Goal: Transaction & Acquisition: Purchase product/service

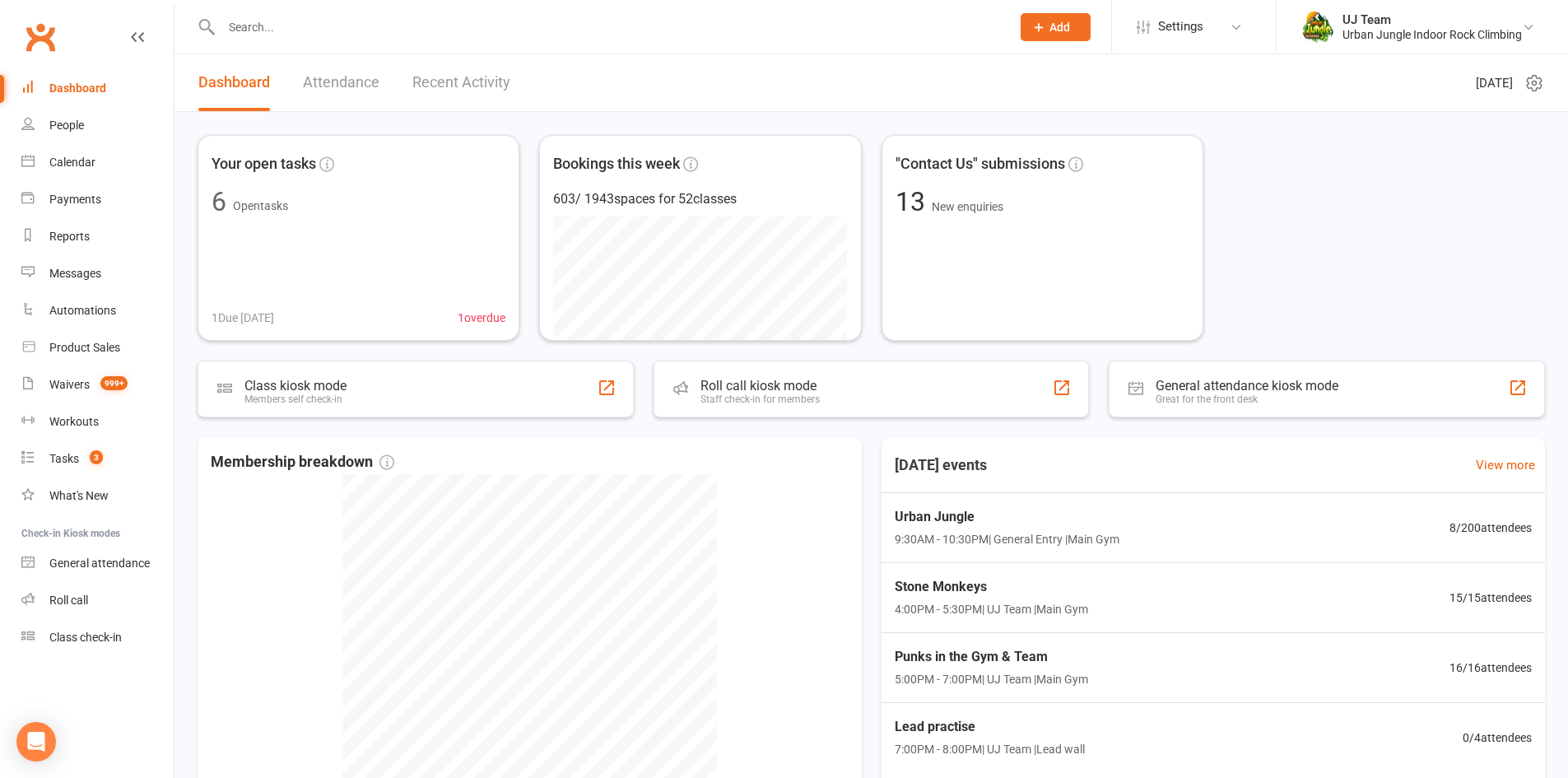
click at [323, 20] on input "text" at bounding box center [608, 27] width 782 height 23
click at [64, 127] on div "People" at bounding box center [67, 125] width 35 height 13
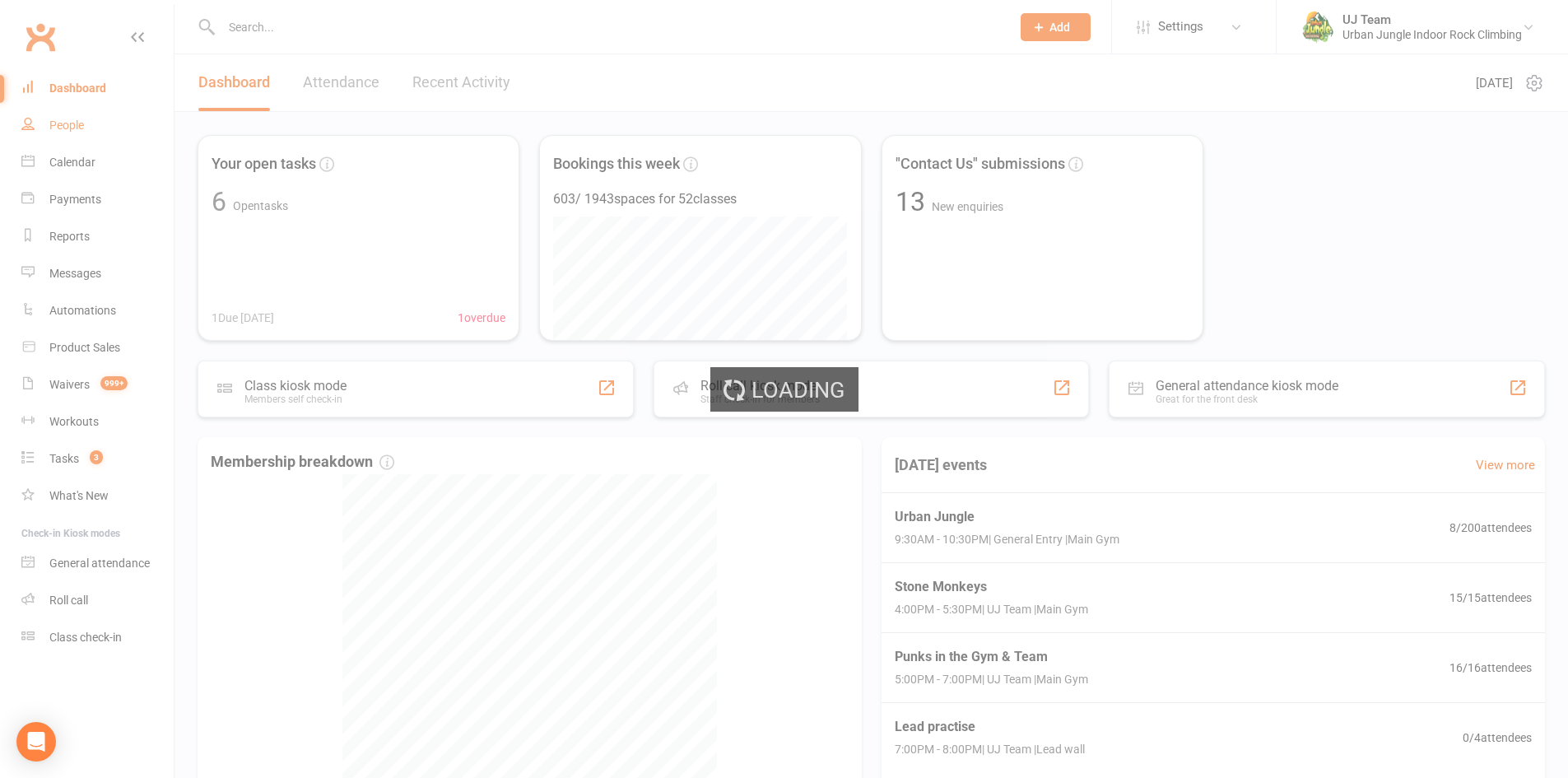
select select "100"
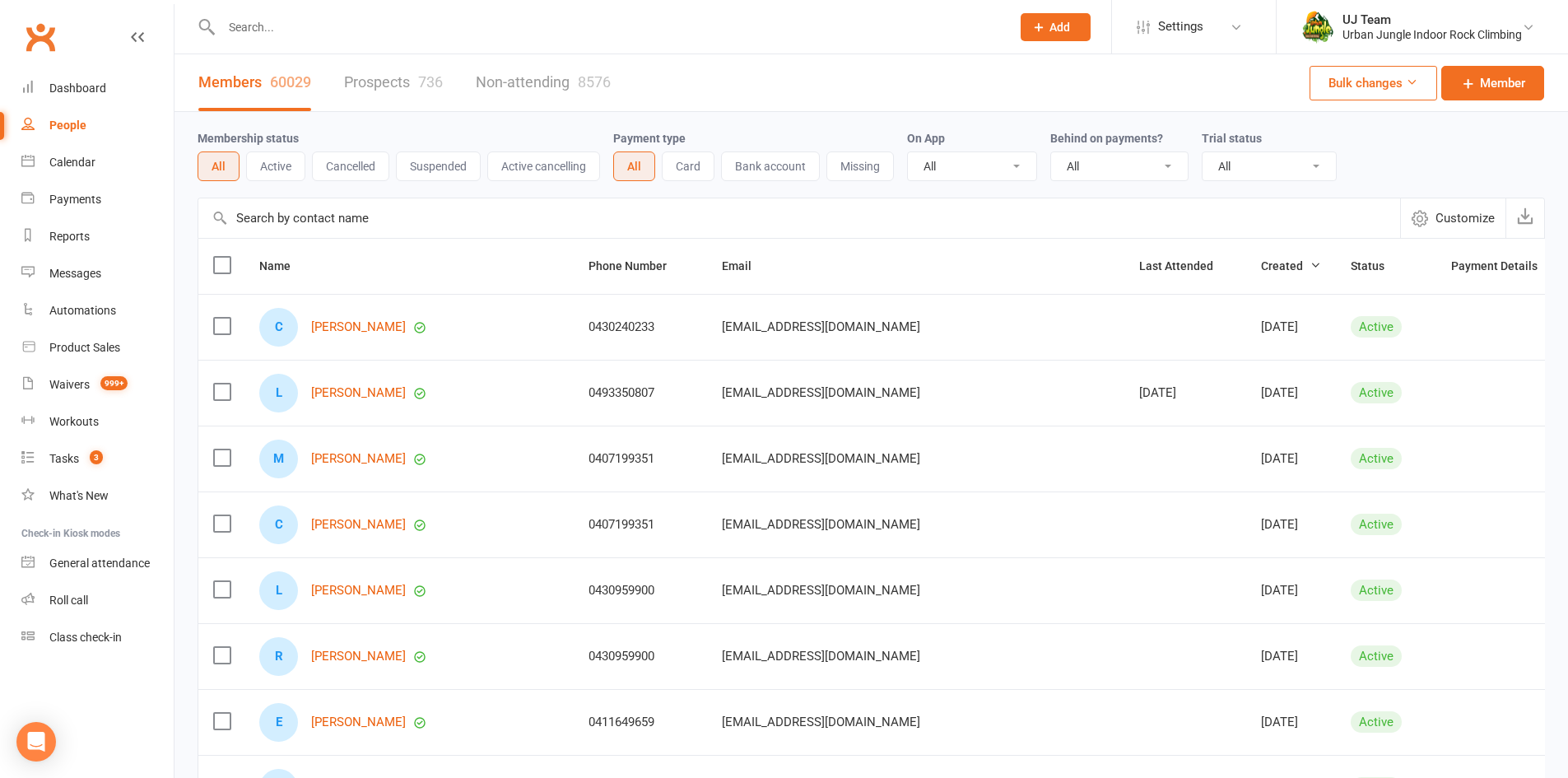
click at [347, 224] on input "text" at bounding box center [799, 217] width 1201 height 39
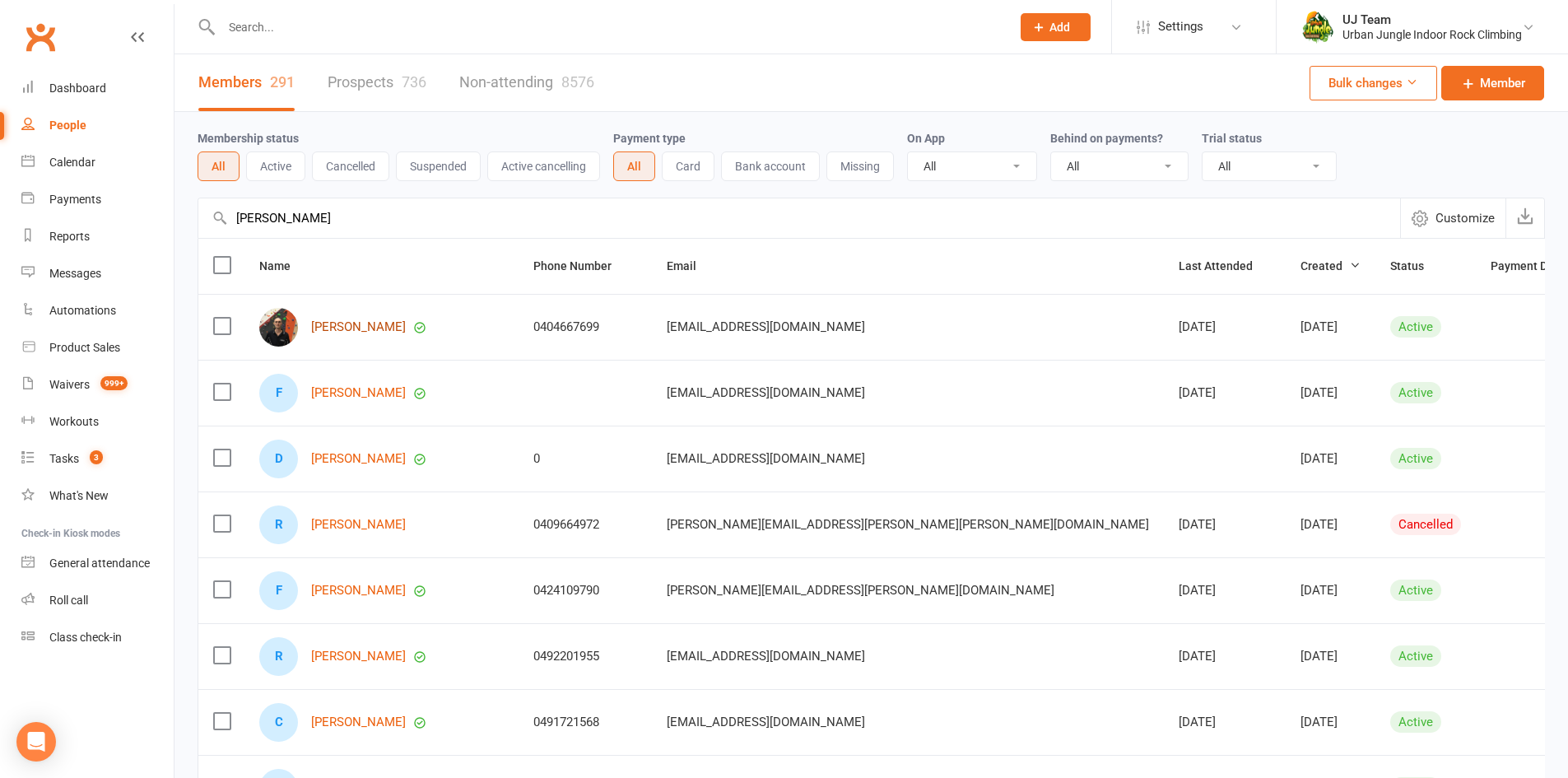
type input "robin fletcher"
click at [380, 327] on link "[PERSON_NAME]" at bounding box center [358, 327] width 94 height 14
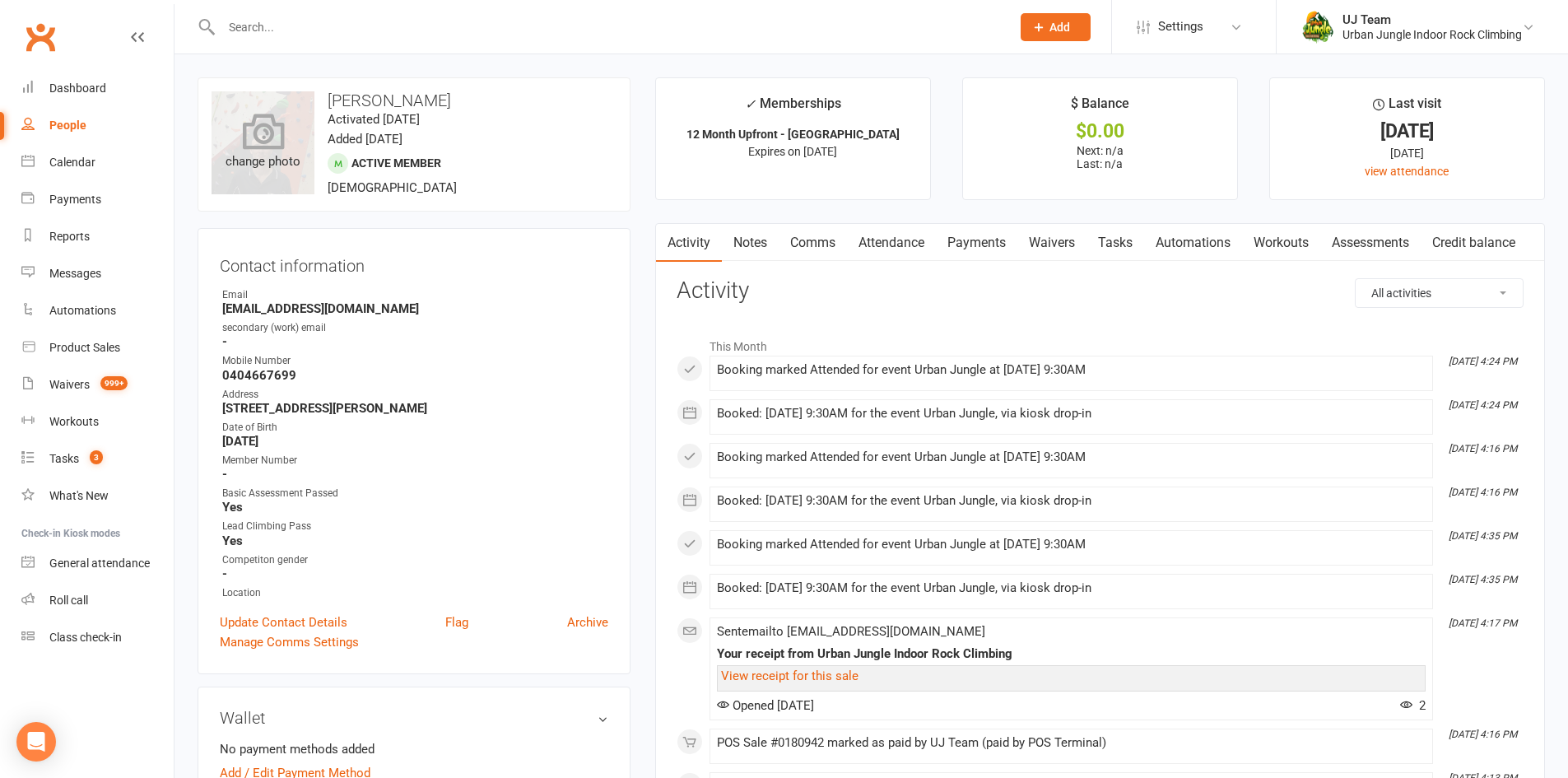
click at [247, 181] on div "change photo" at bounding box center [263, 143] width 103 height 103
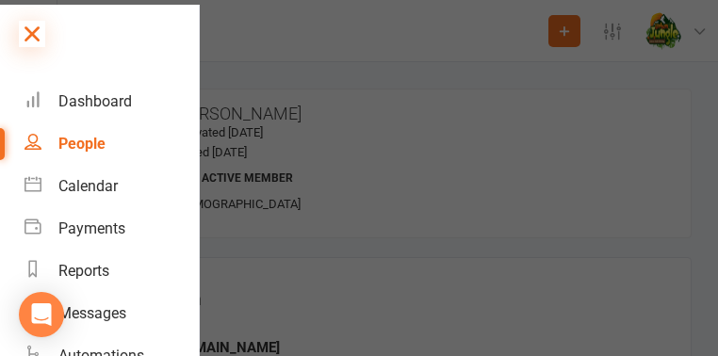
click at [36, 42] on icon at bounding box center [32, 34] width 26 height 26
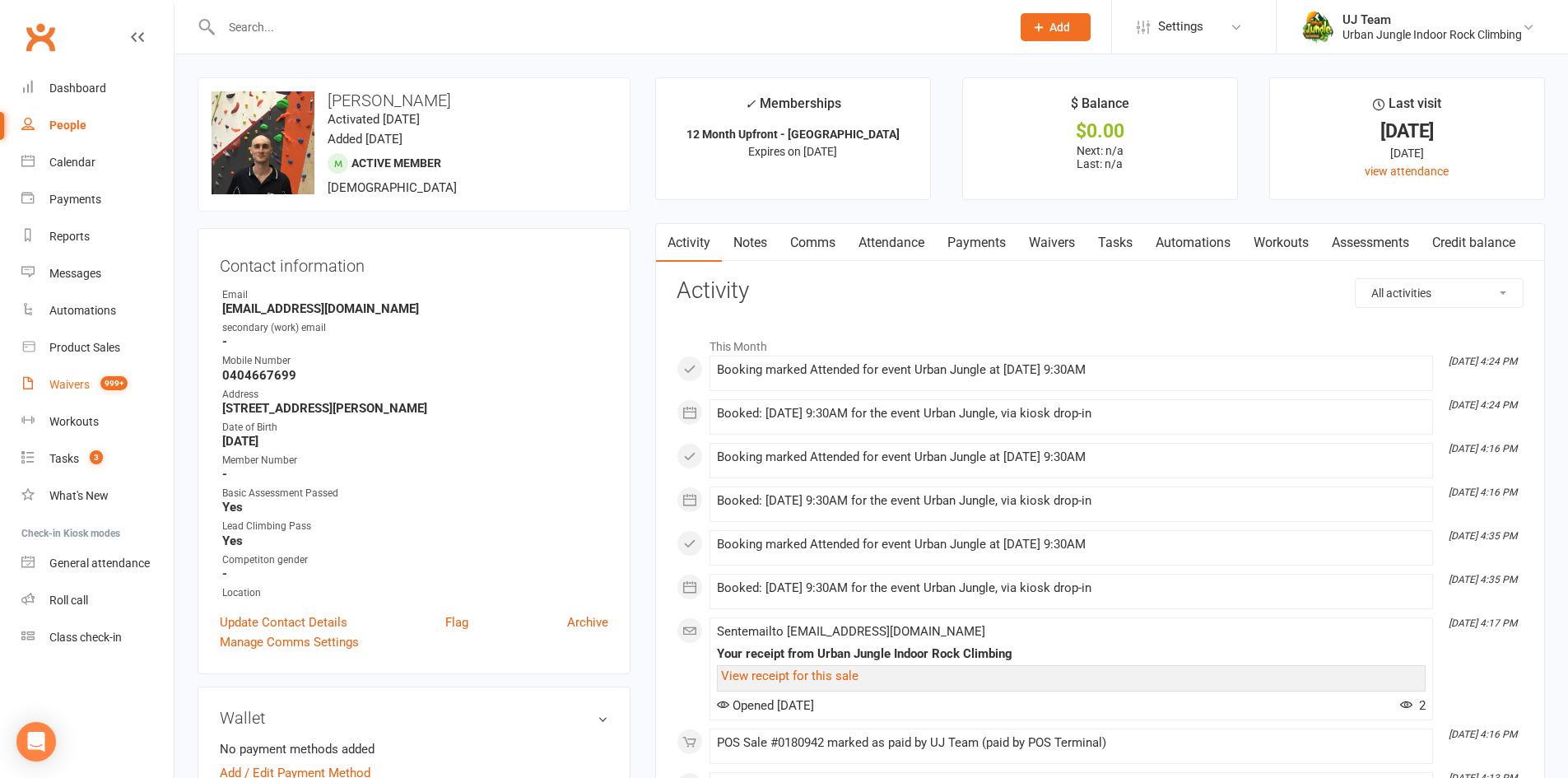
click at [85, 378] on div "Waivers" at bounding box center [70, 384] width 40 height 13
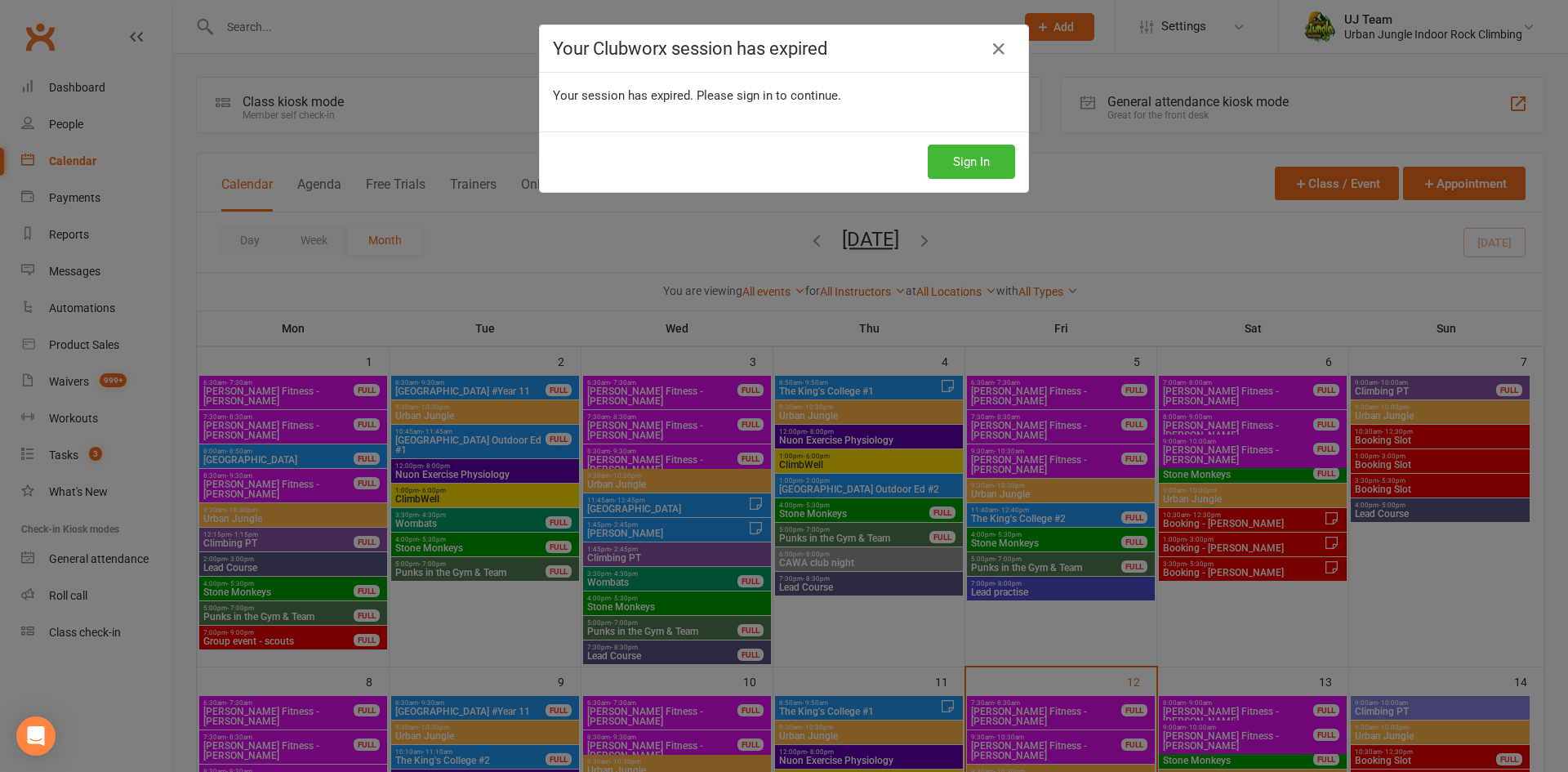
click at [894, 306] on div "Your Clubworx session has expired Your session has expired. Please sign in to c…" at bounding box center [784, 386] width 1568 height 772
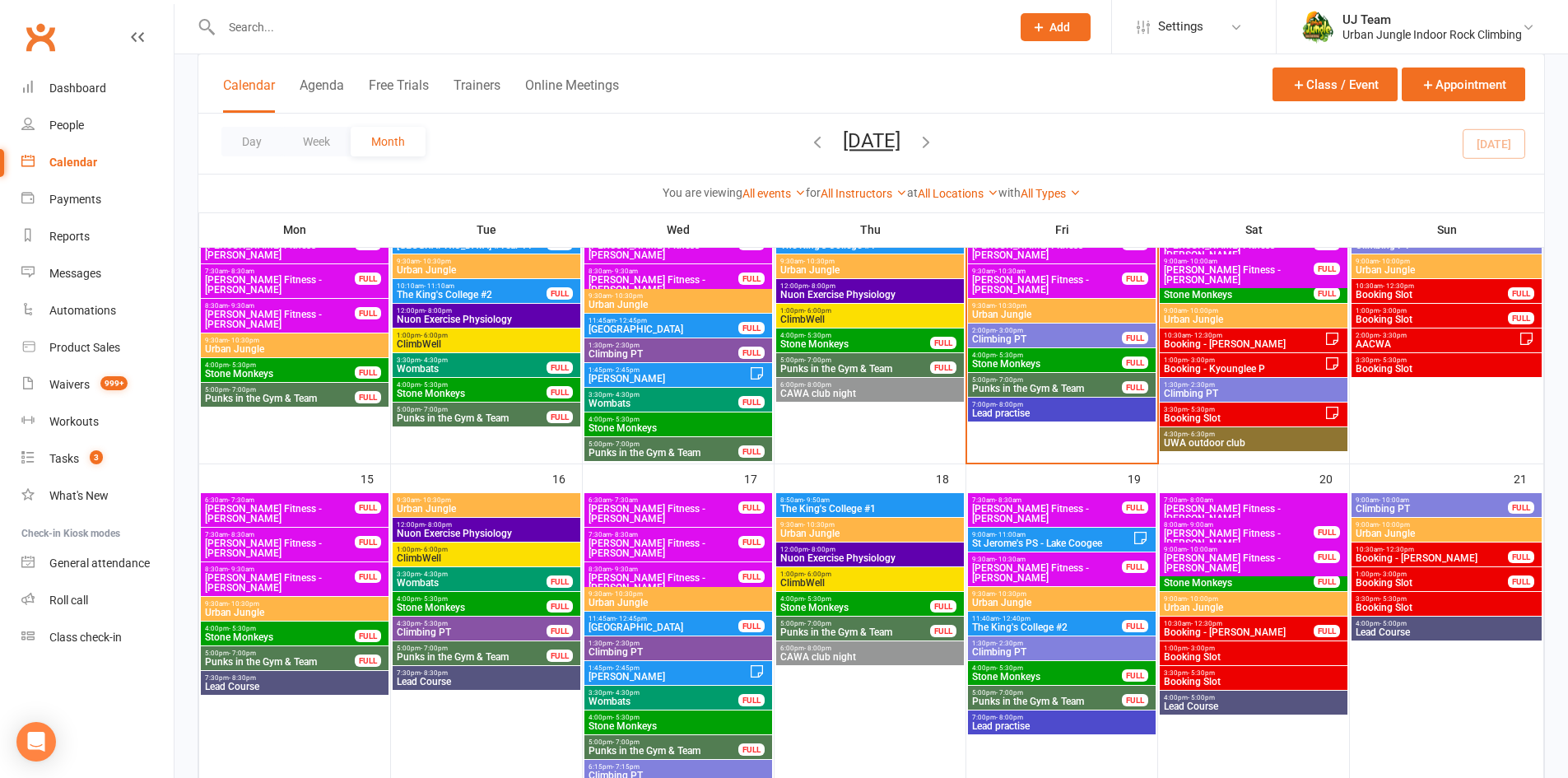
scroll to position [617, 0]
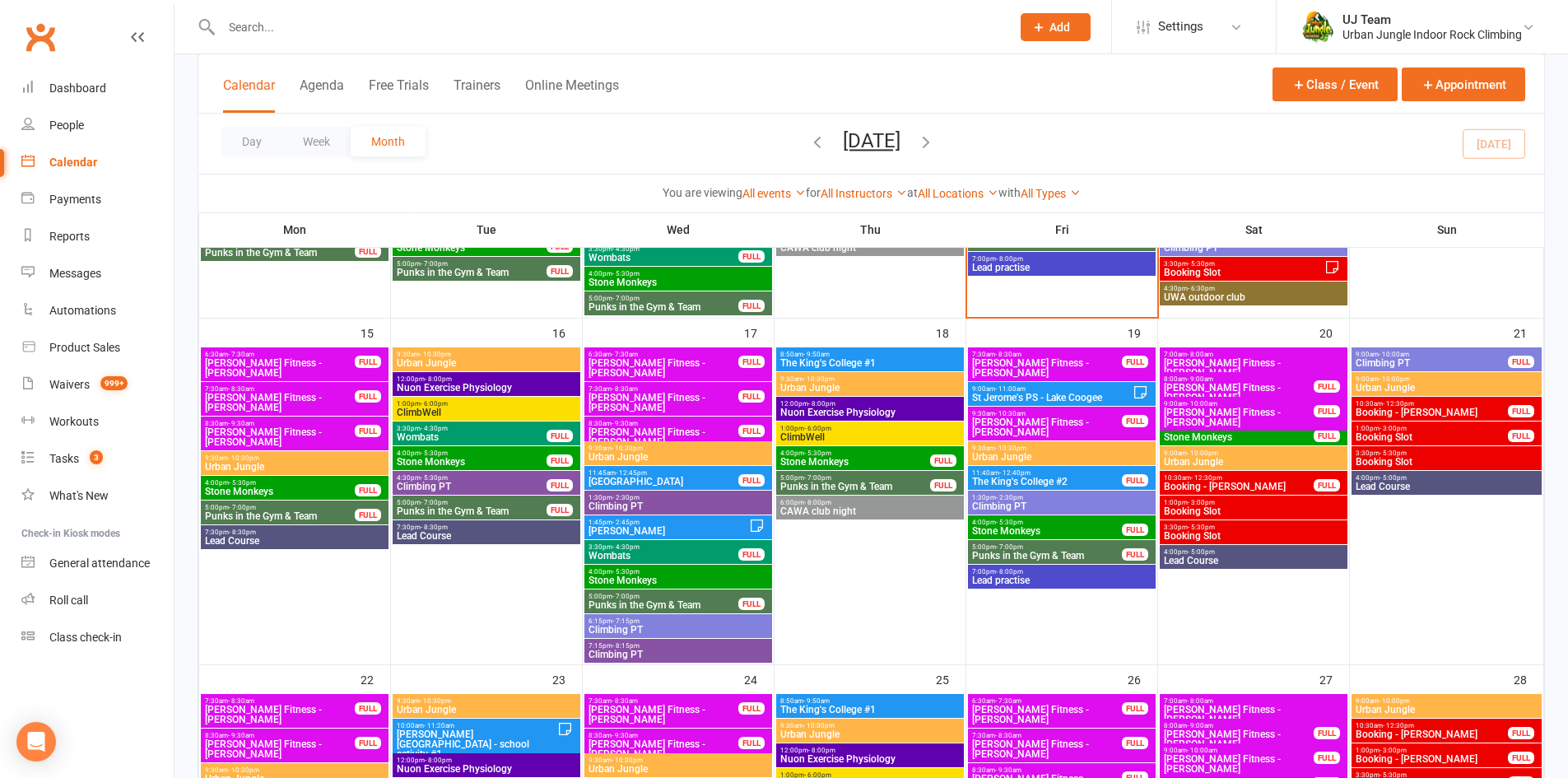
click at [619, 575] on span "Stone Monkeys" at bounding box center [677, 580] width 181 height 10
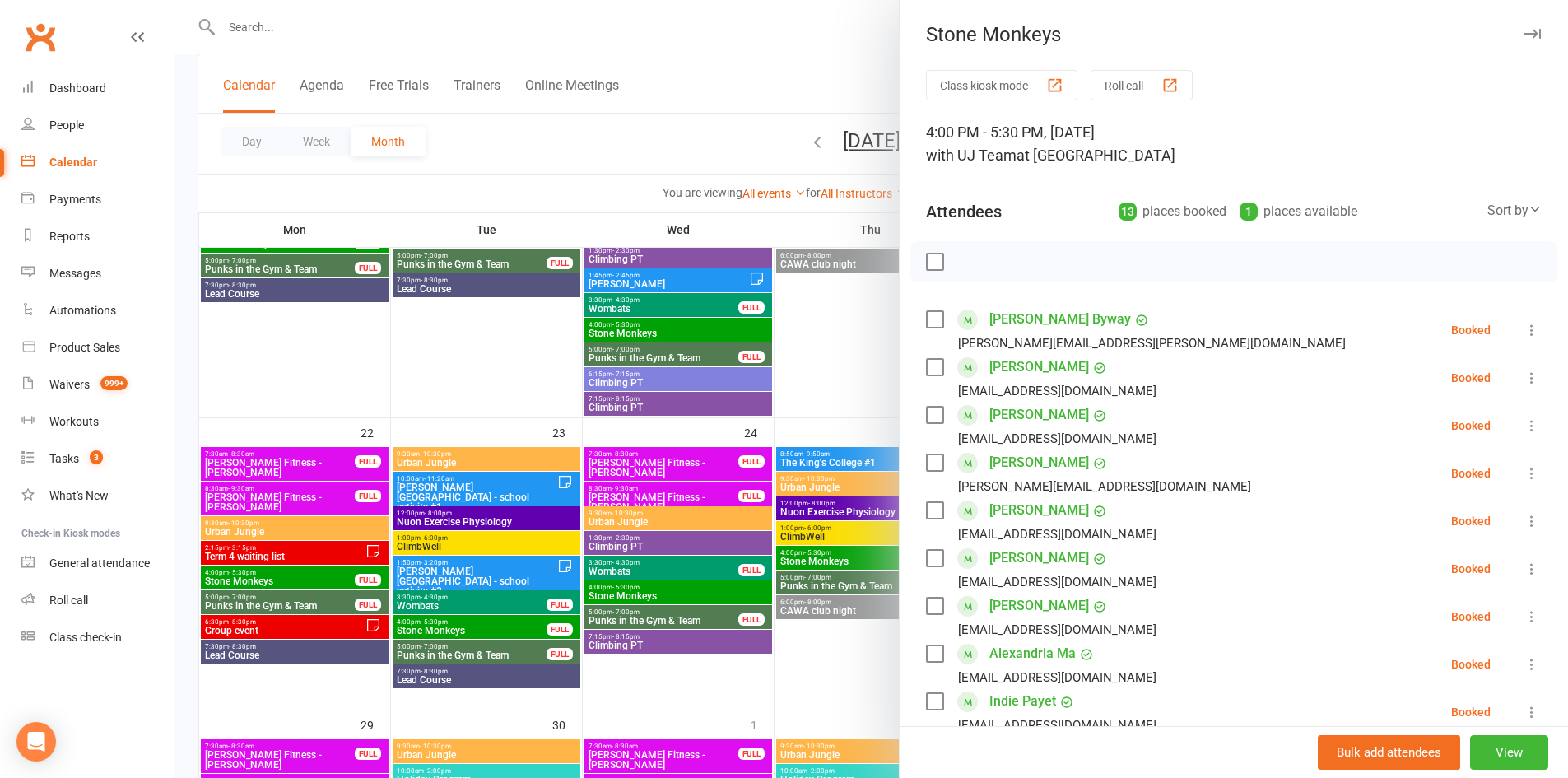
click at [679, 526] on div at bounding box center [871, 389] width 1393 height 778
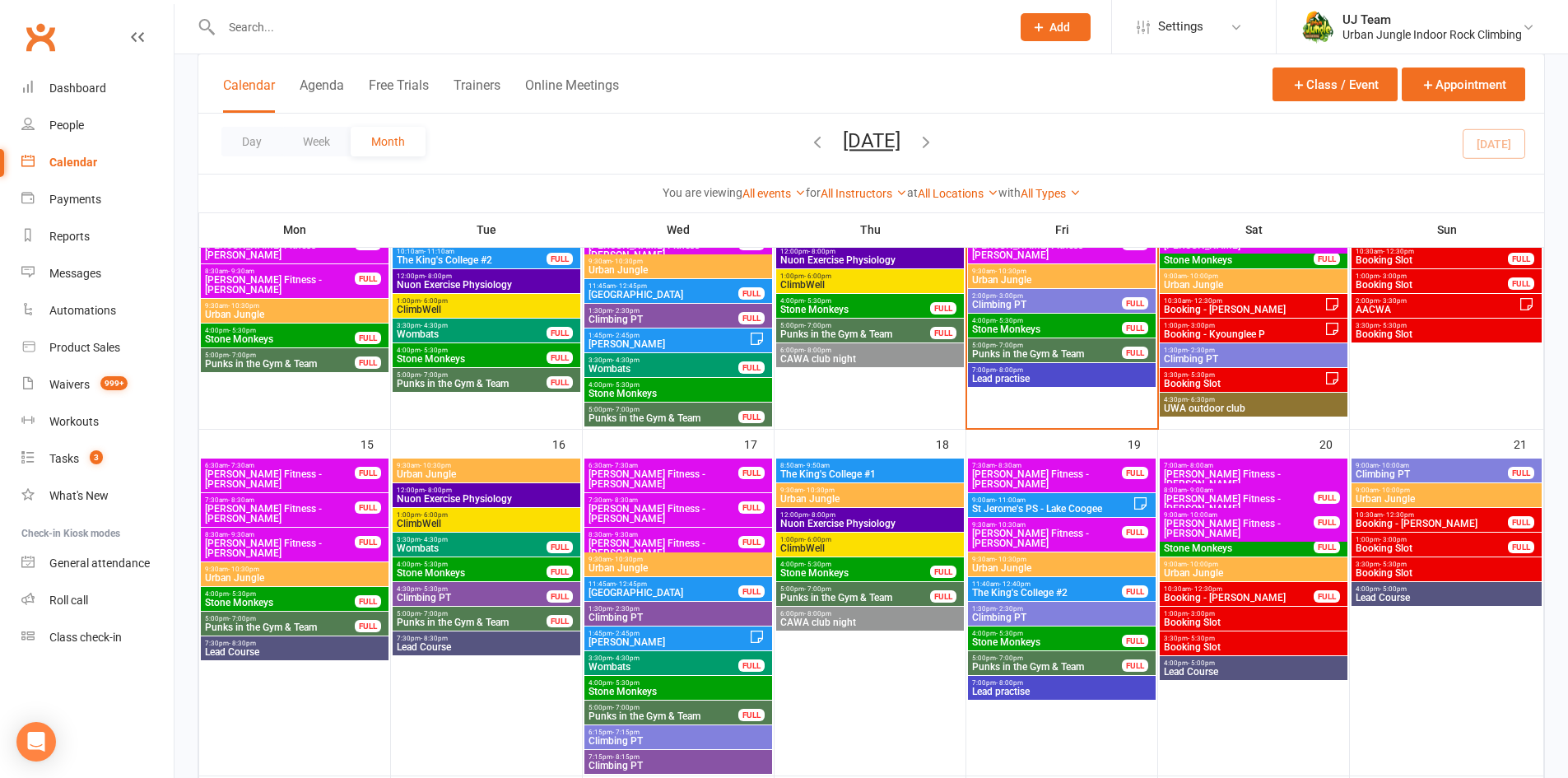
scroll to position [535, 0]
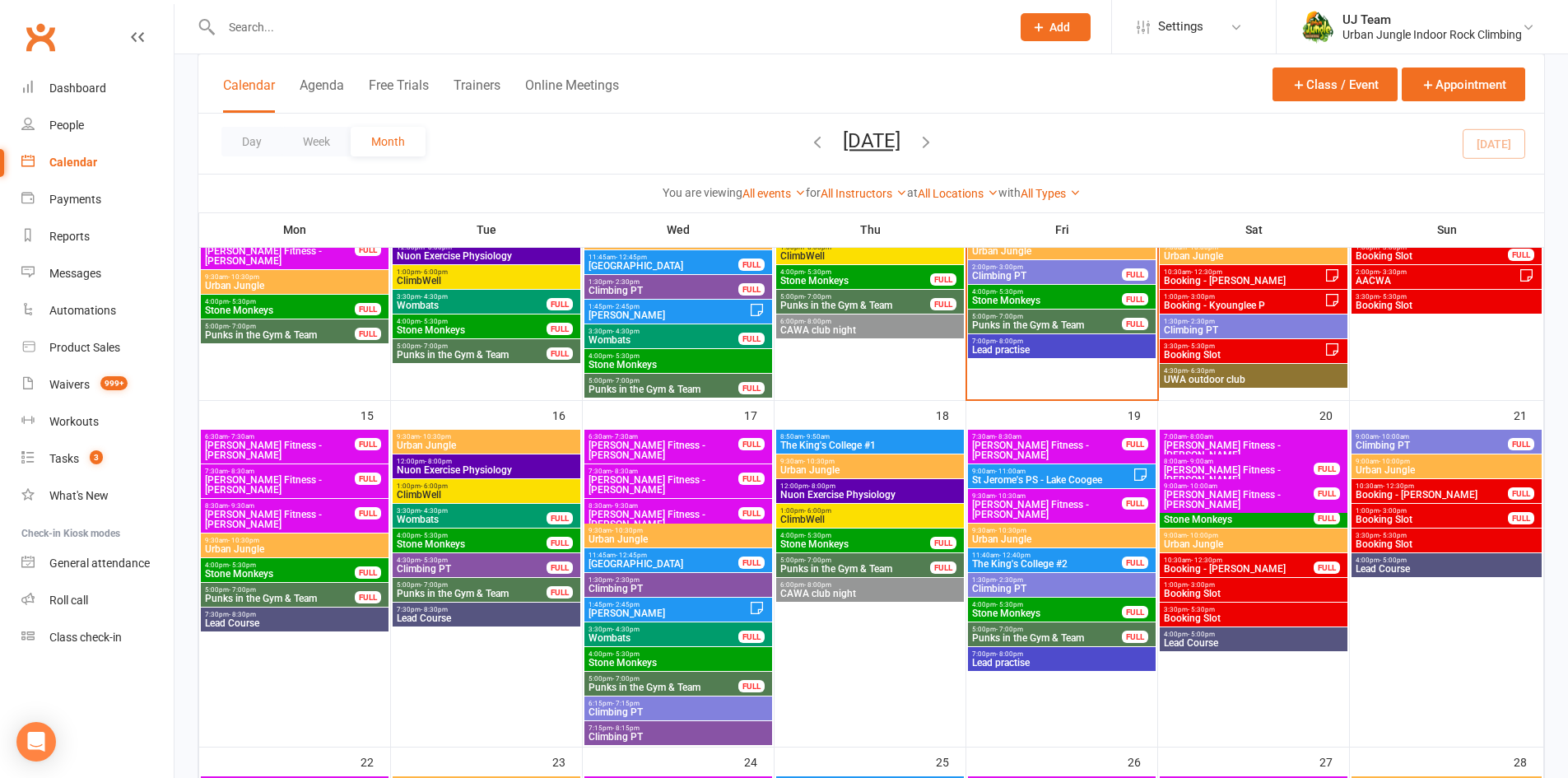
click at [673, 662] on span "Stone Monkeys" at bounding box center [677, 662] width 181 height 10
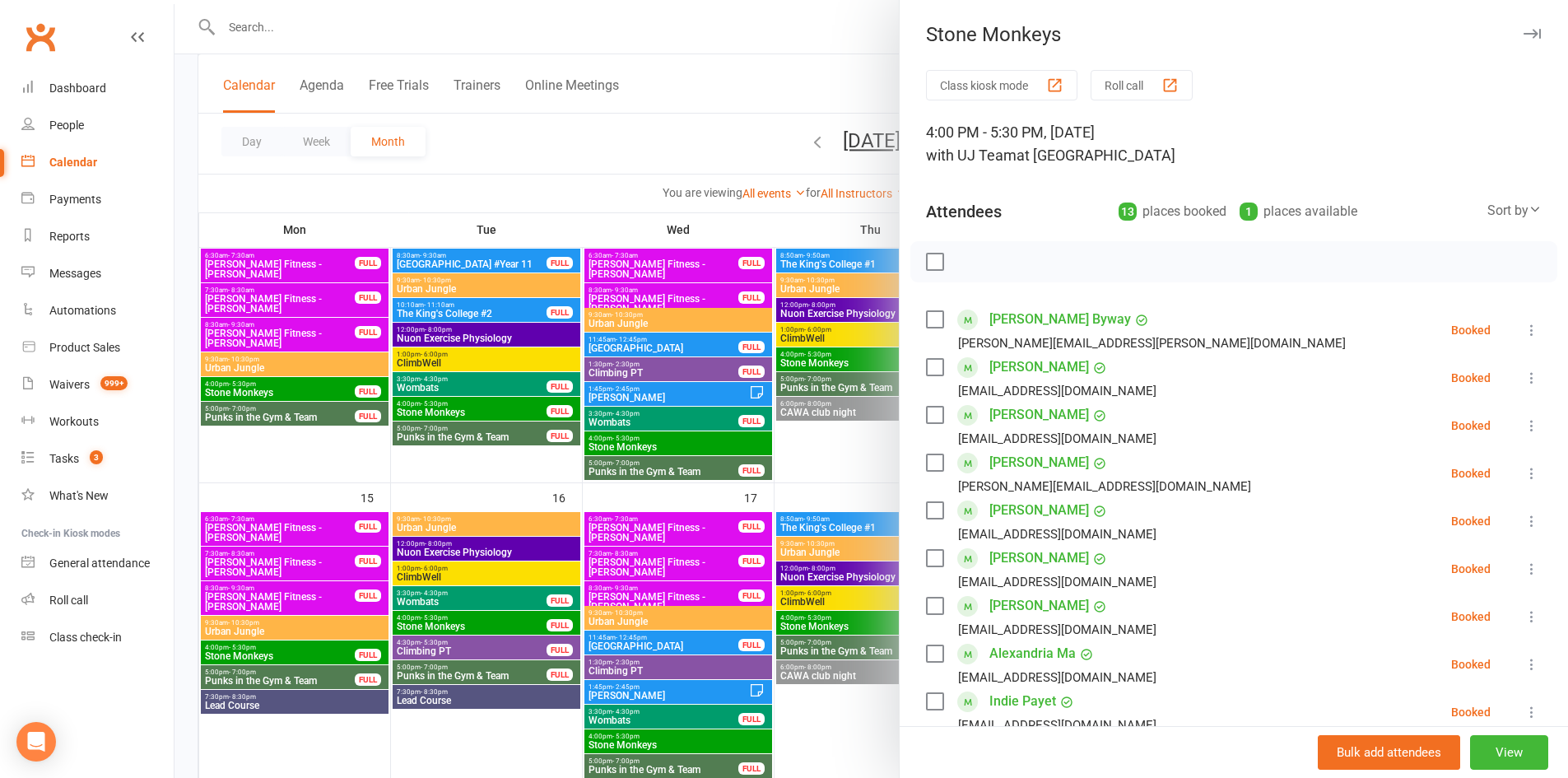
drag, startPoint x: 767, startPoint y: 451, endPoint x: 942, endPoint y: 428, distance: 176.5
click at [767, 451] on div at bounding box center [871, 389] width 1393 height 778
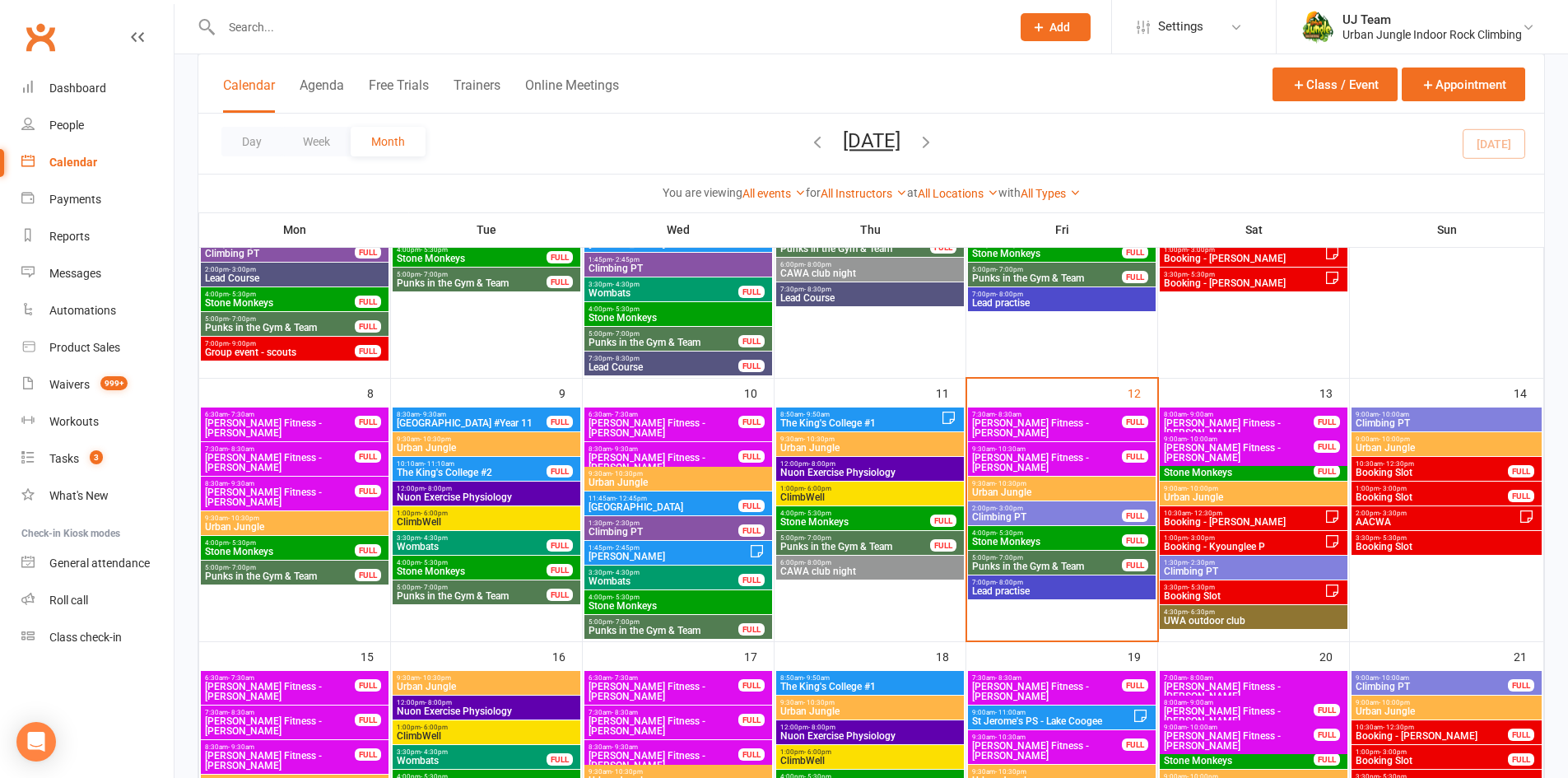
scroll to position [288, 0]
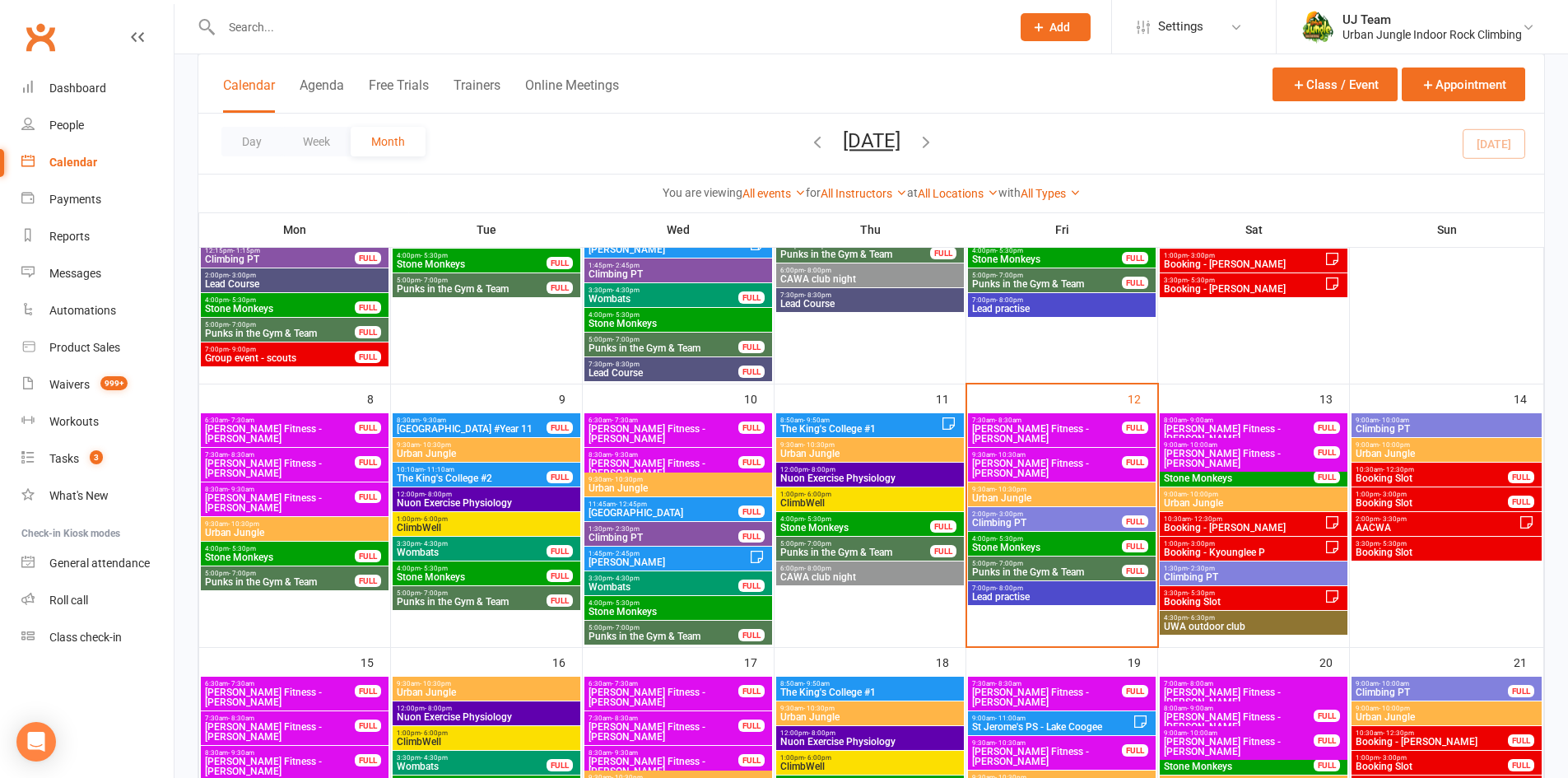
click at [1010, 536] on span "- 5:30pm" at bounding box center [1009, 539] width 27 height 7
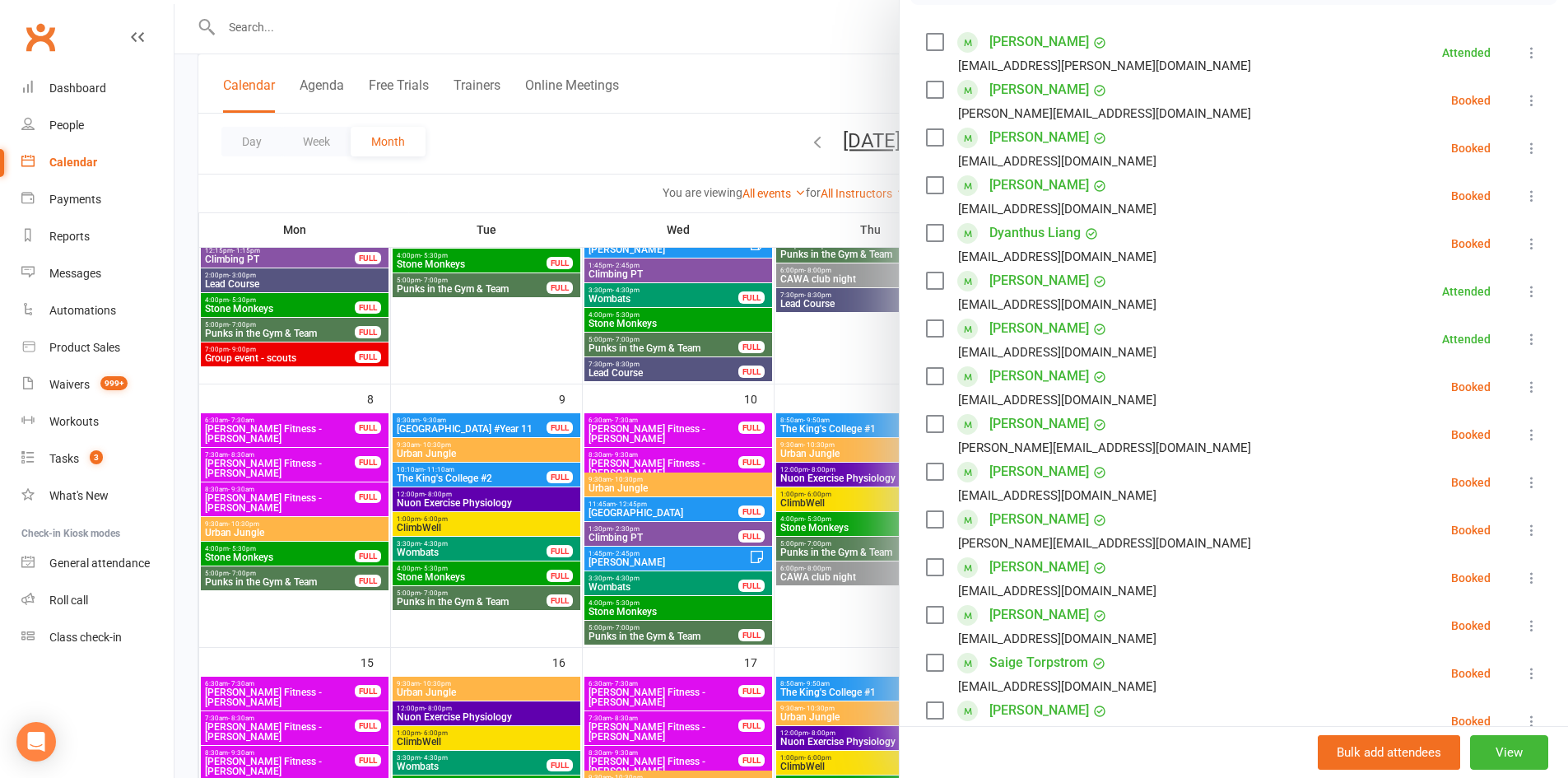
scroll to position [329, 0]
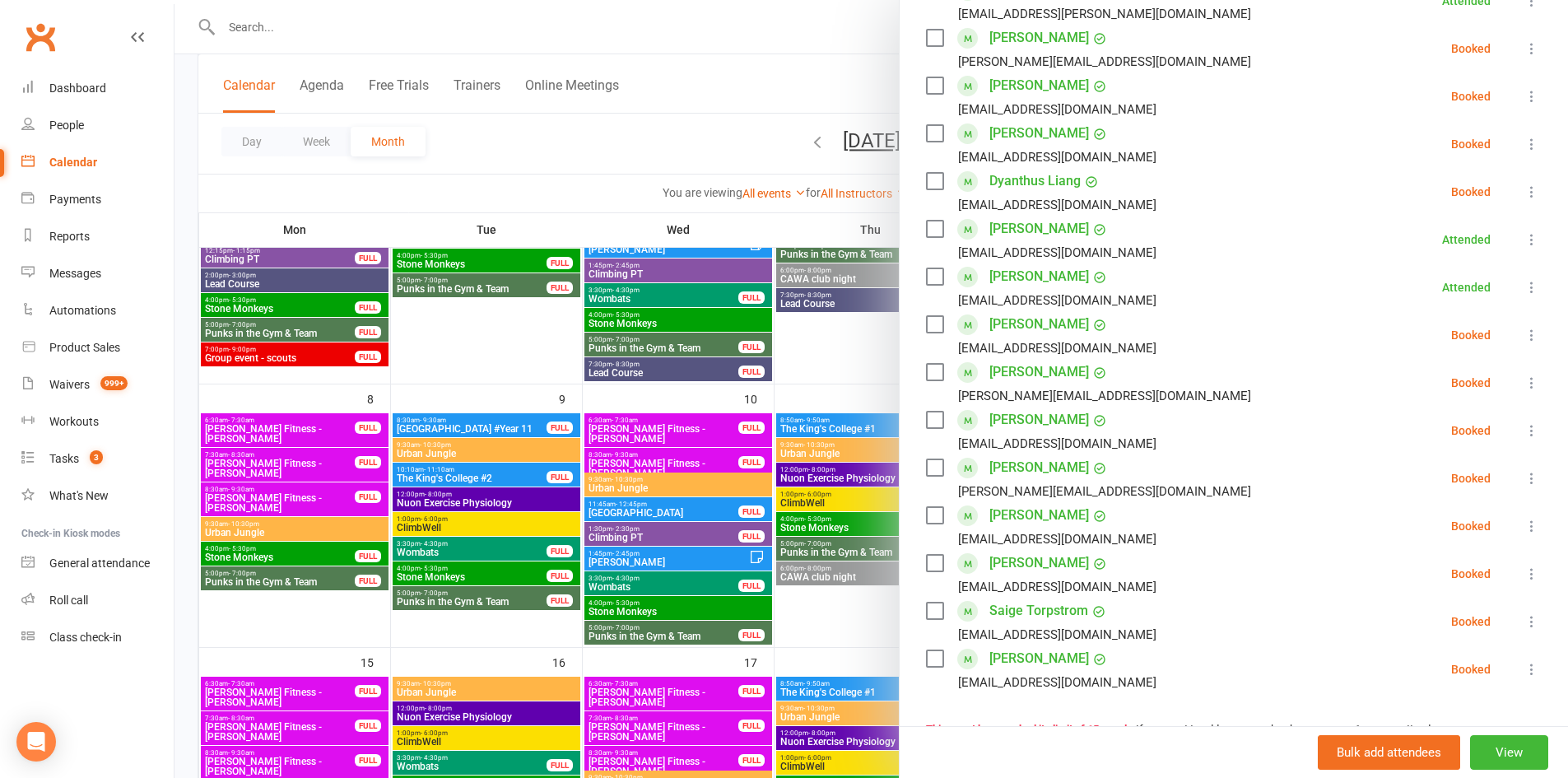
click at [804, 540] on div at bounding box center [871, 389] width 1393 height 778
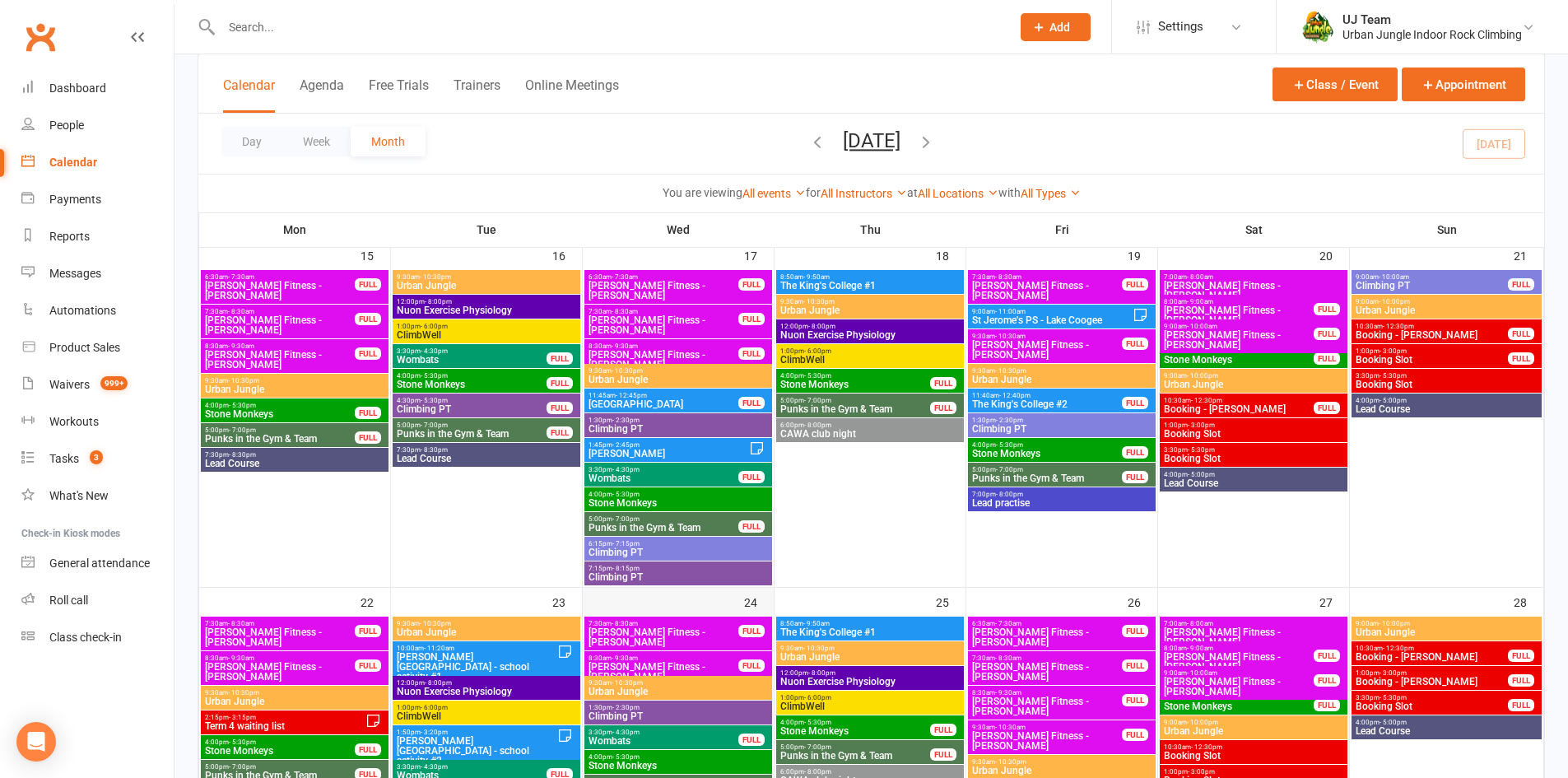
scroll to position [699, 0]
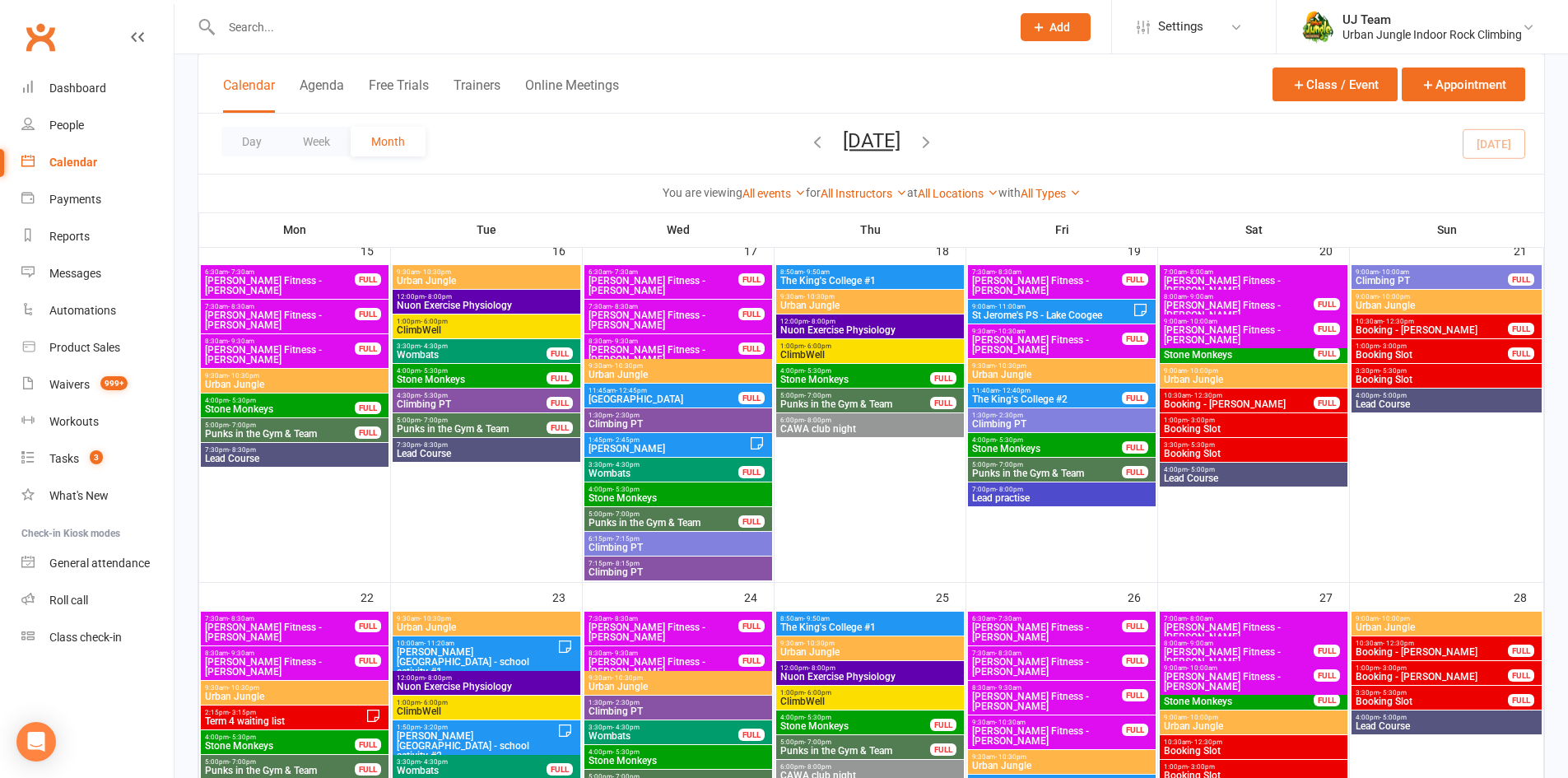
click at [698, 498] on span "Stone Monkeys" at bounding box center [677, 498] width 181 height 10
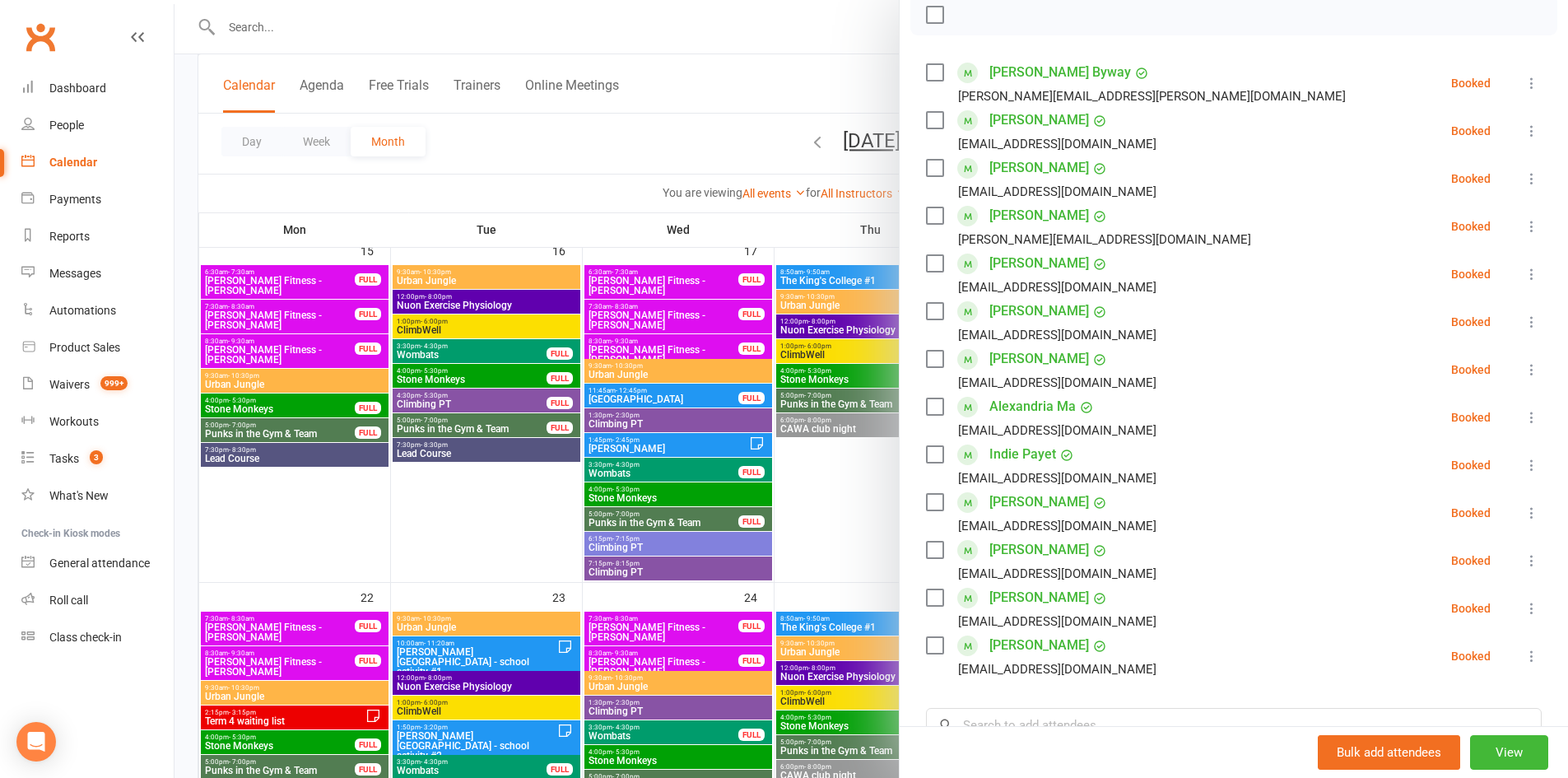
scroll to position [165, 0]
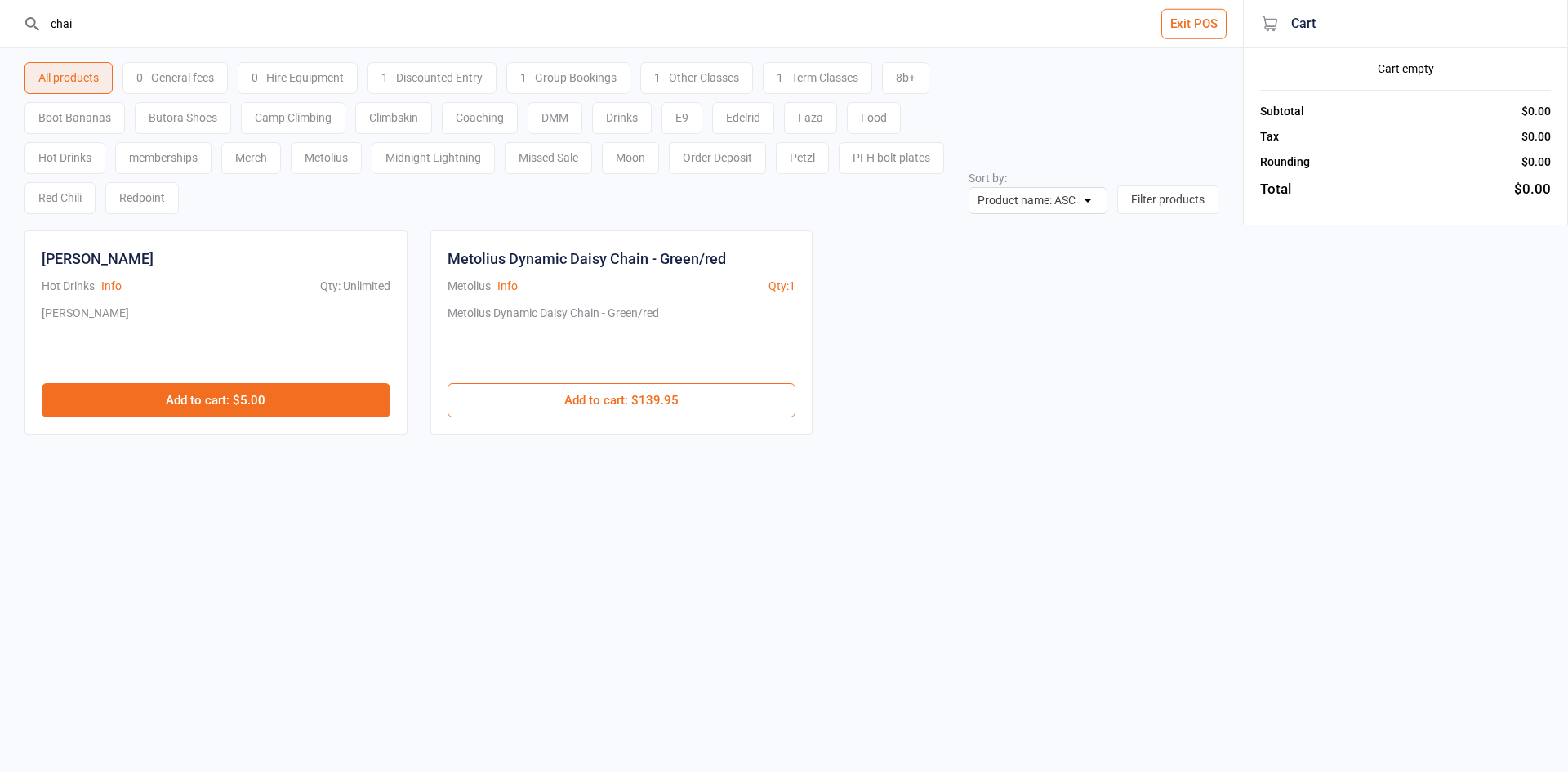
type input "chai"
click at [146, 405] on button "Add to cart : $5.00" at bounding box center [216, 400] width 348 height 35
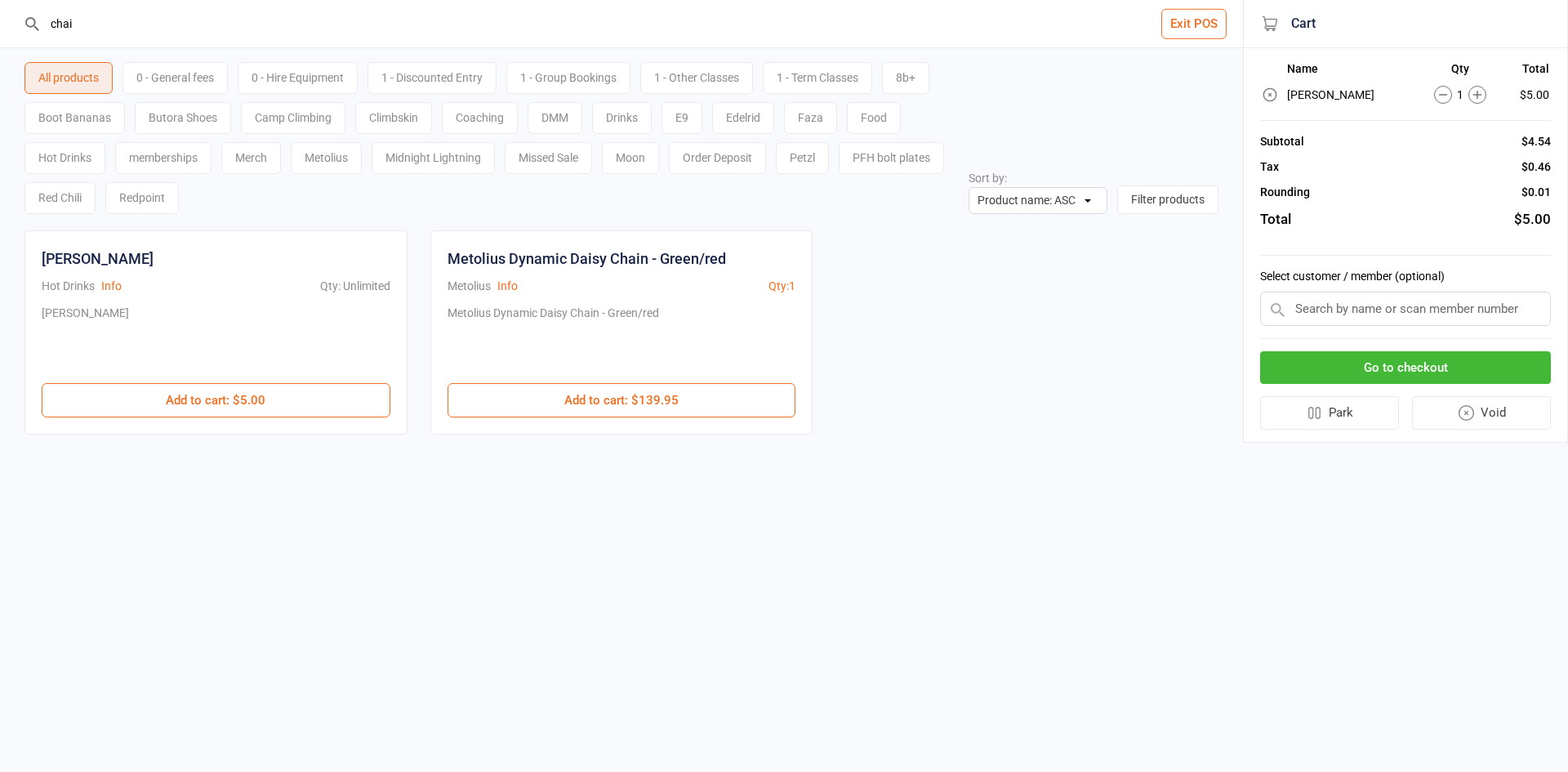
click at [1468, 94] on icon at bounding box center [1477, 94] width 18 height 18
click at [1448, 360] on button "Go to checkout" at bounding box center [1405, 367] width 291 height 34
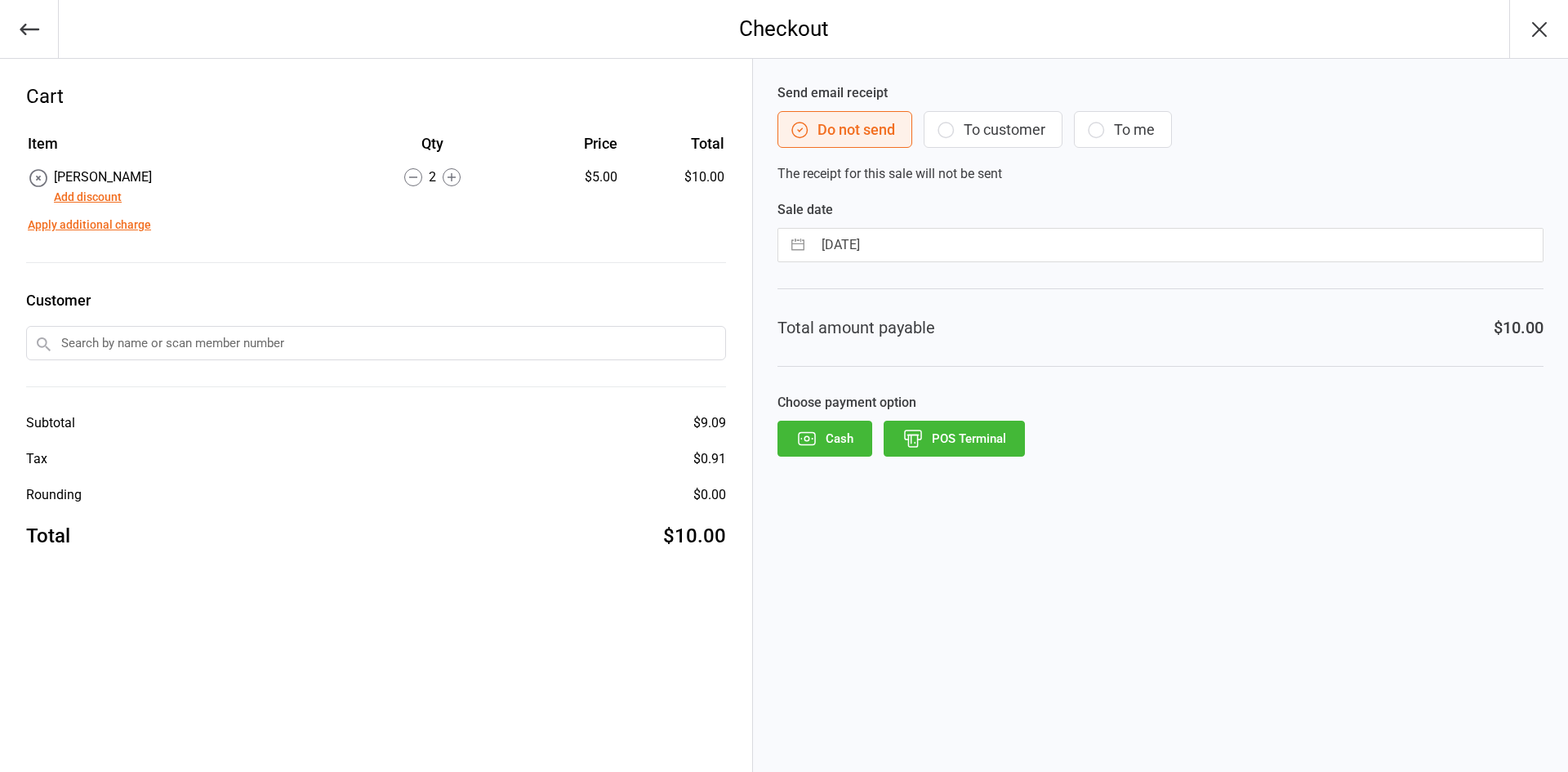
click at [975, 444] on button "POS Terminal" at bounding box center [954, 438] width 141 height 36
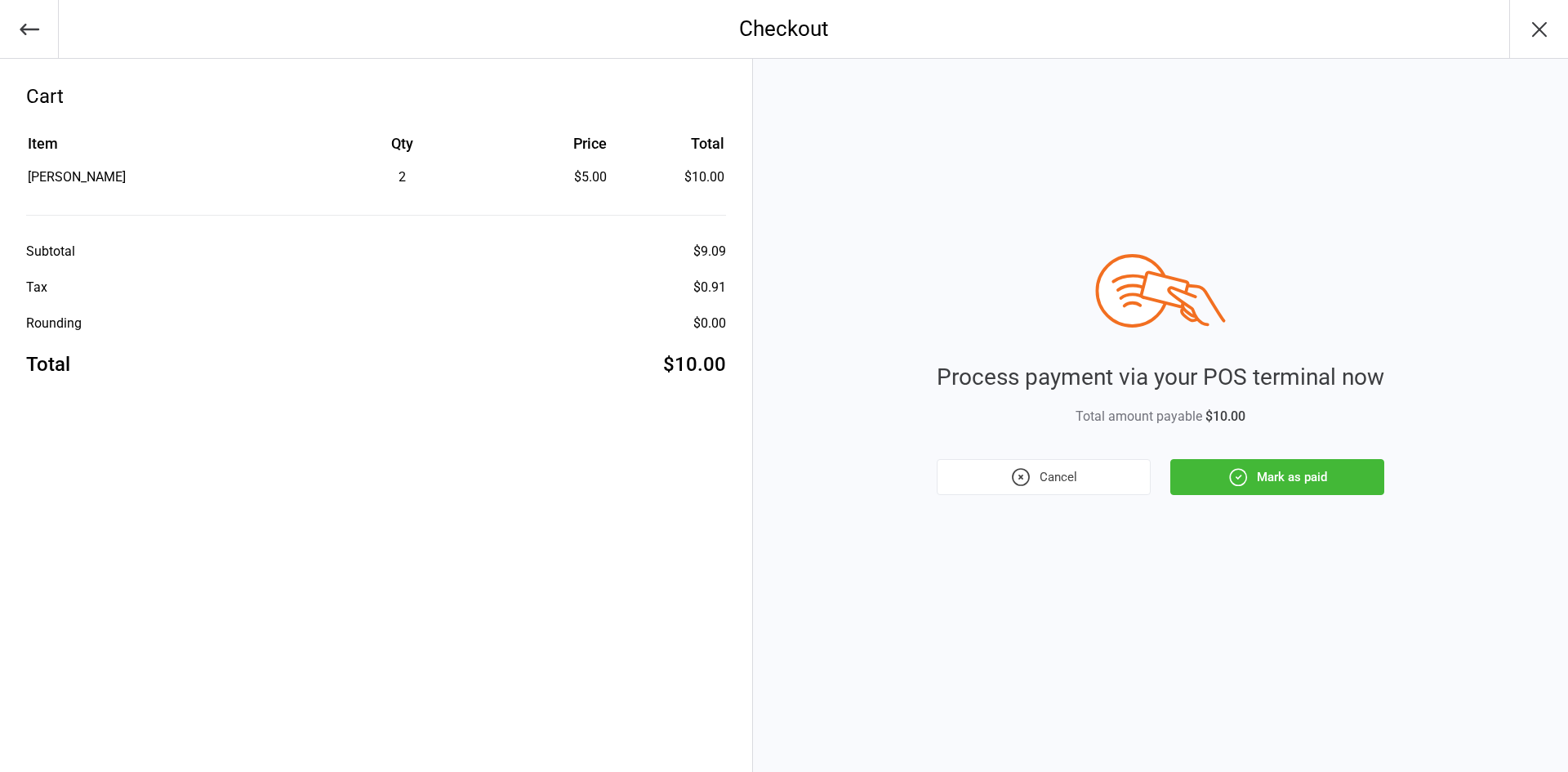
click at [1330, 463] on button "Mark as paid" at bounding box center [1277, 477] width 214 height 36
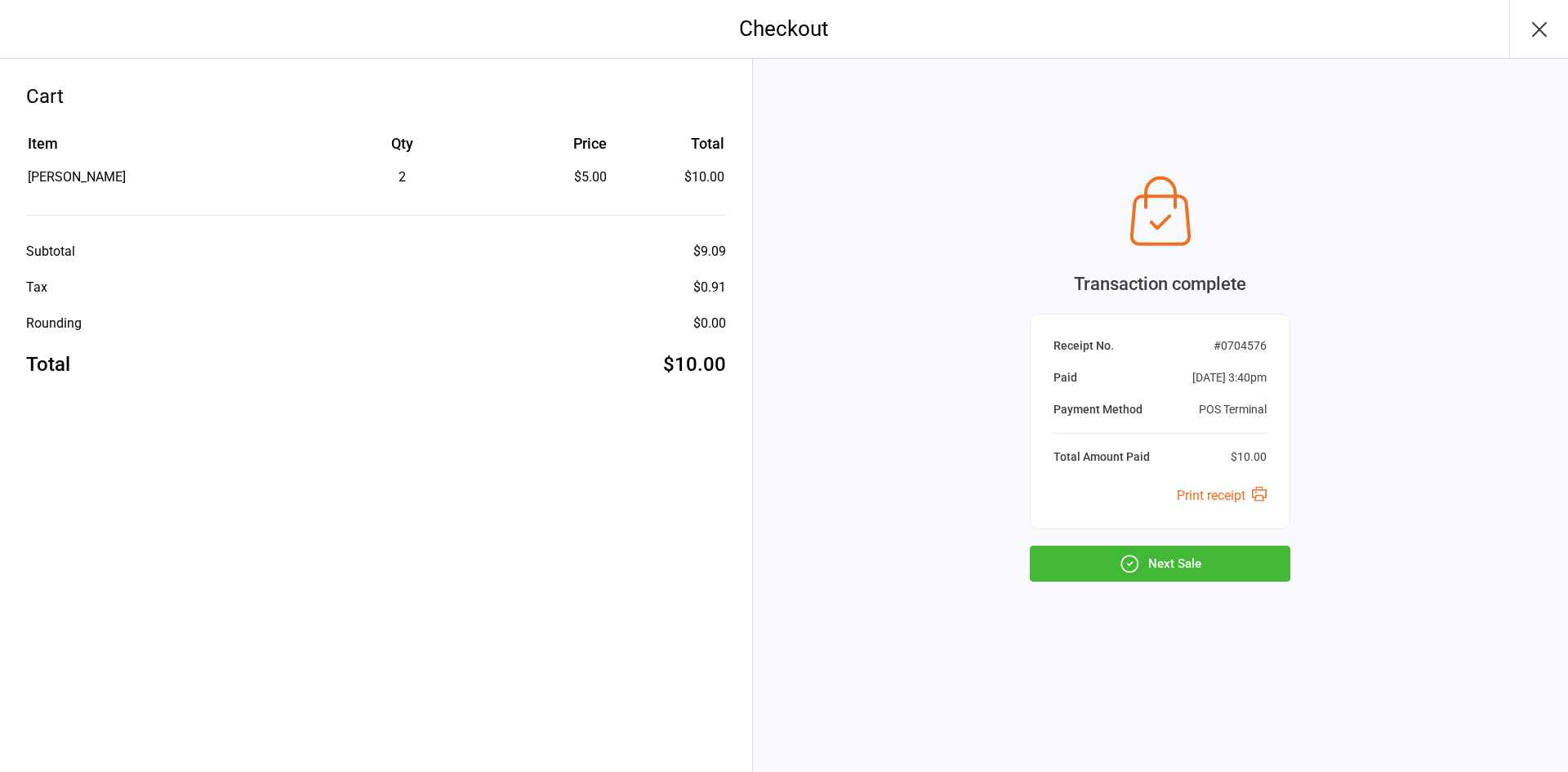
click at [1261, 563] on button "Next Sale" at bounding box center [1160, 563] width 261 height 36
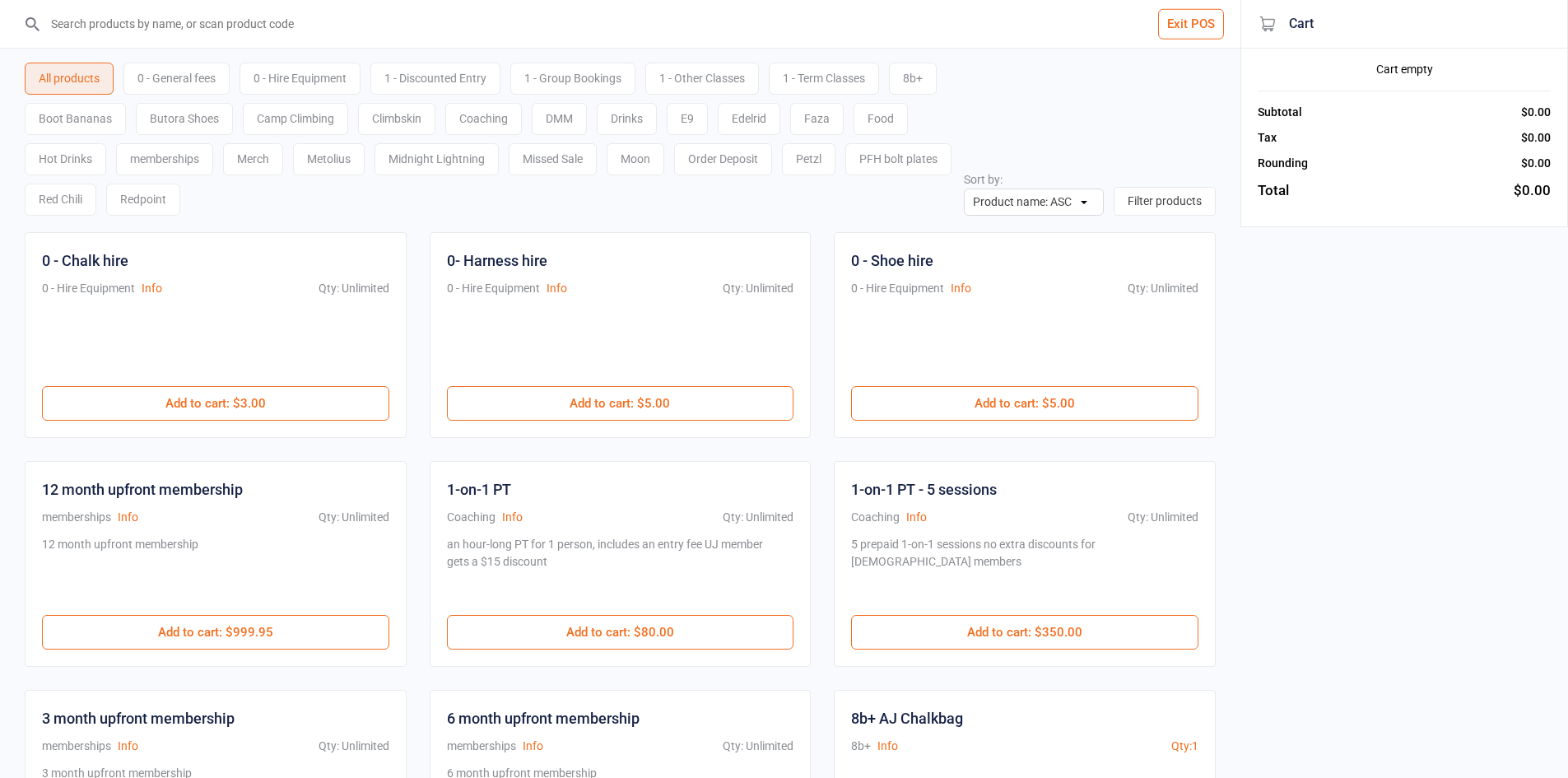
click at [496, 121] on div "Coaching" at bounding box center [484, 119] width 77 height 32
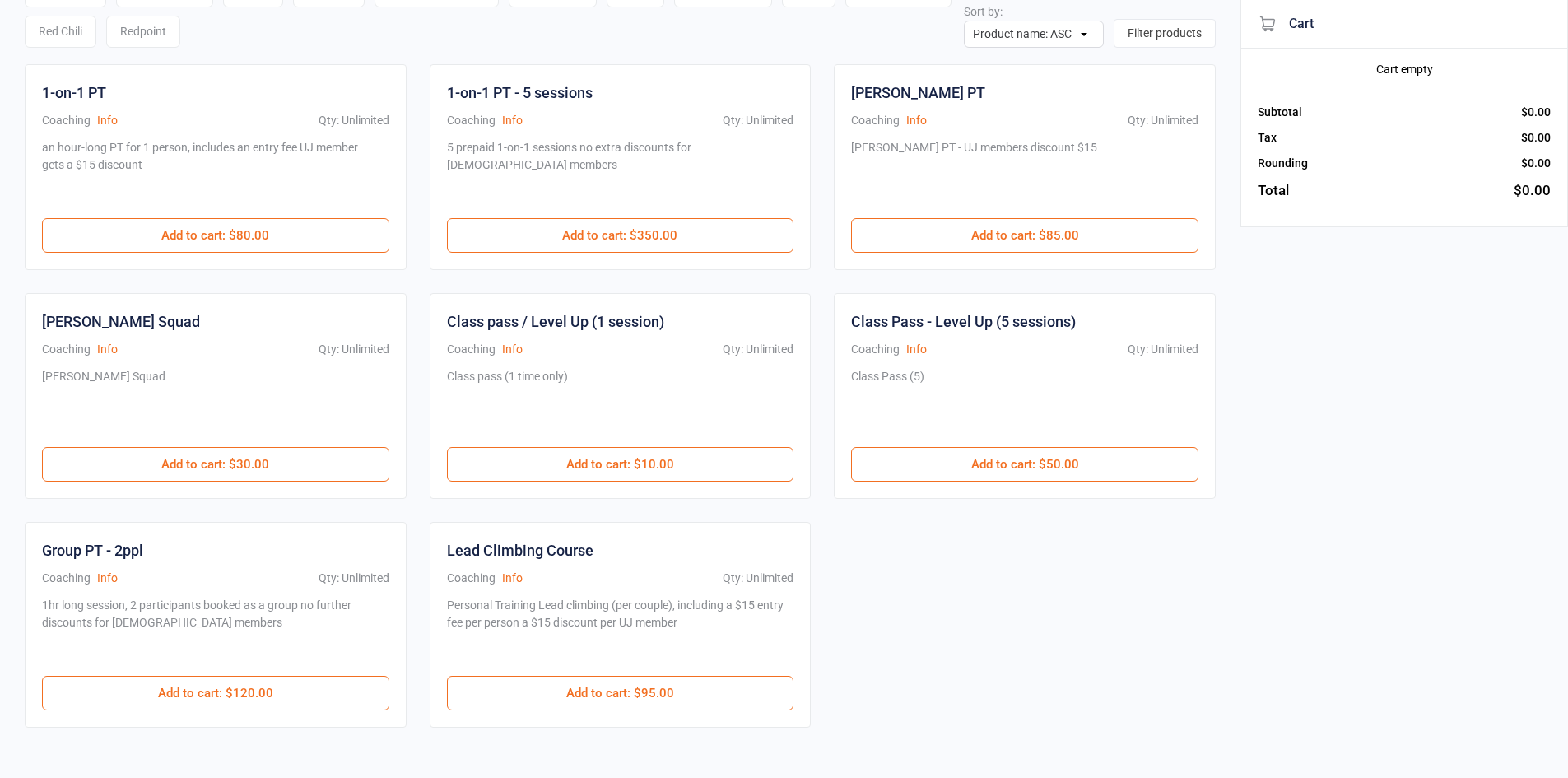
scroll to position [207, 0]
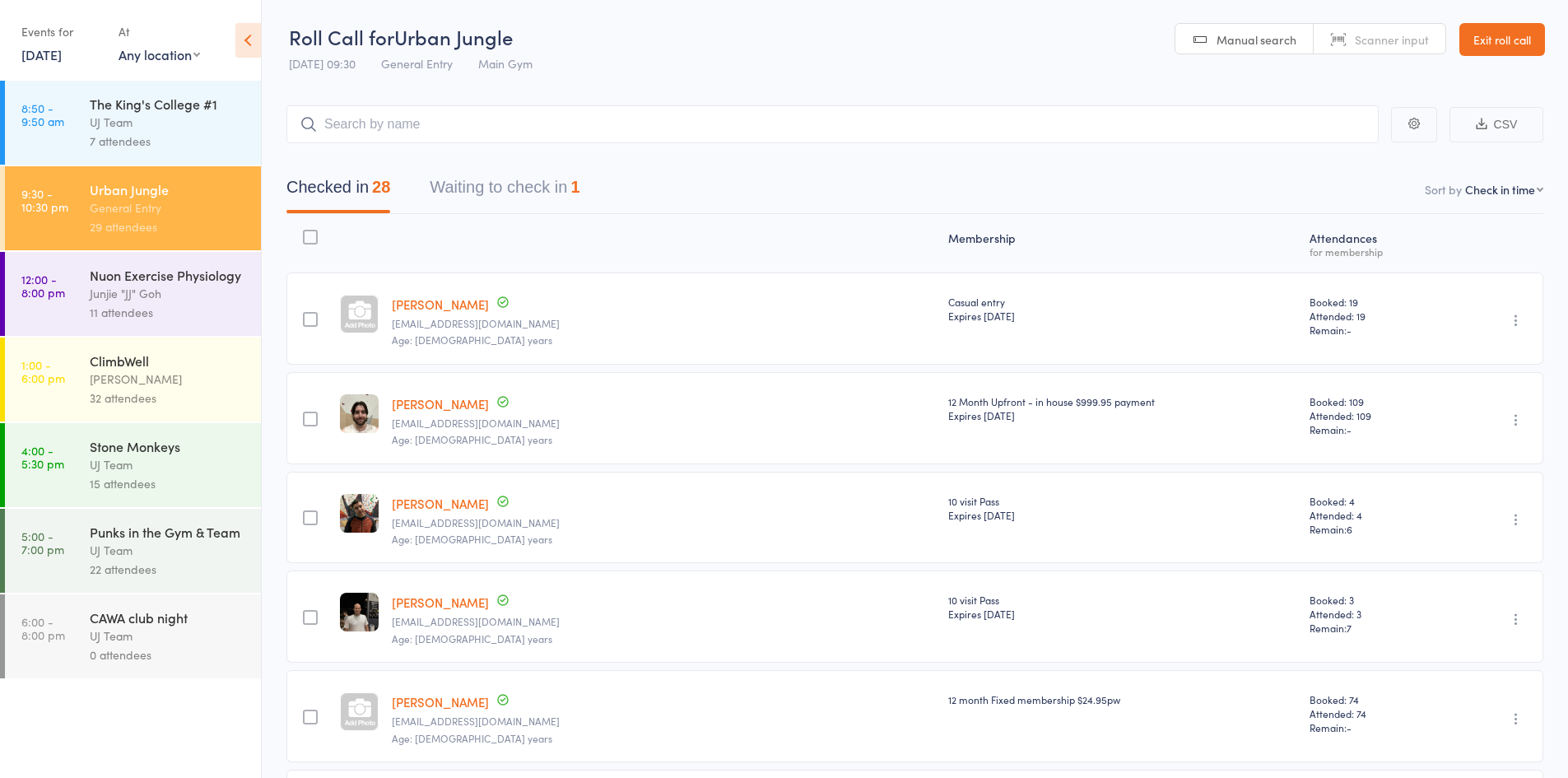
click at [39, 63] on link "[DATE]" at bounding box center [42, 54] width 40 height 18
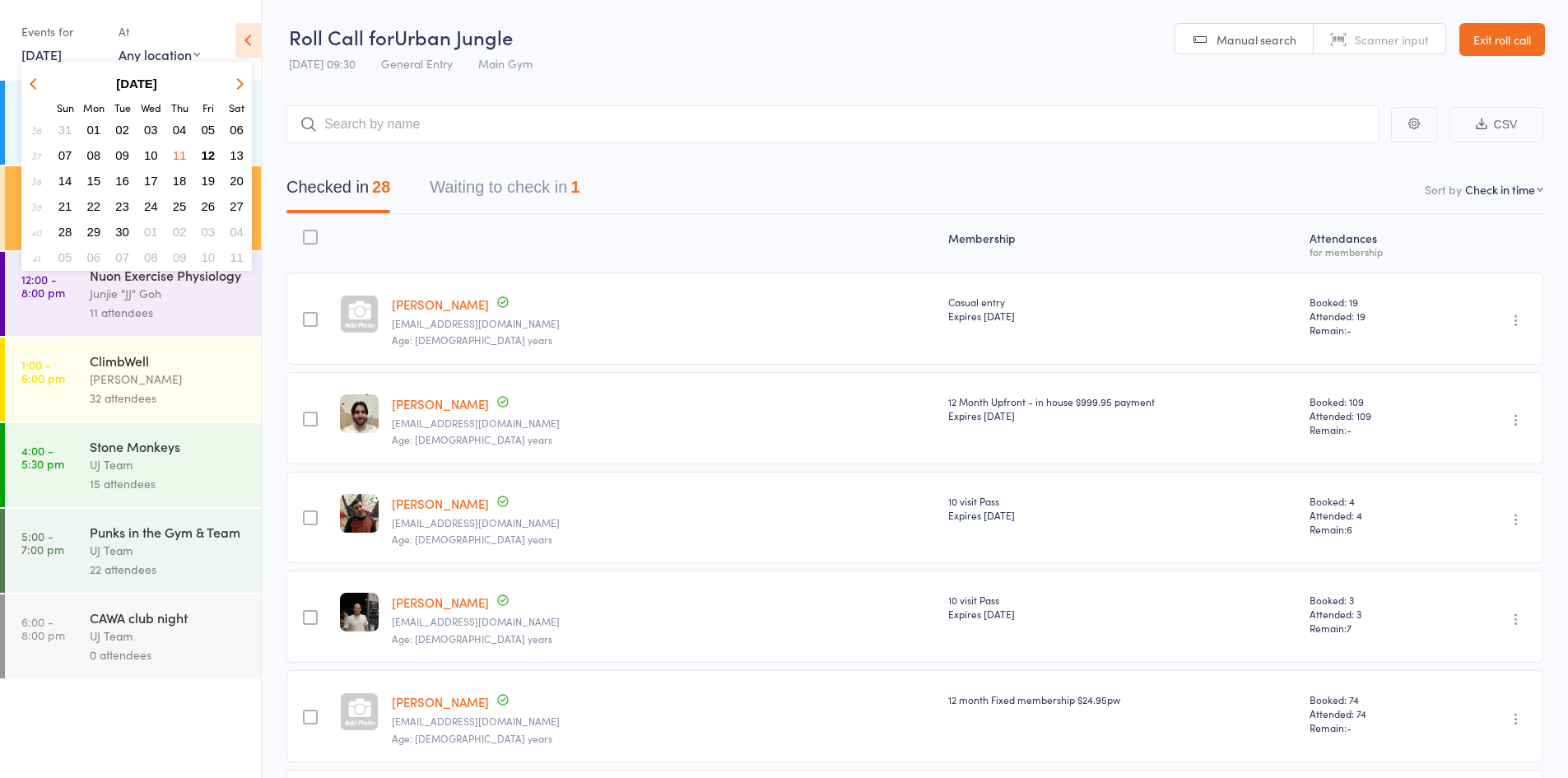
click at [93, 152] on span "08" at bounding box center [94, 155] width 14 height 14
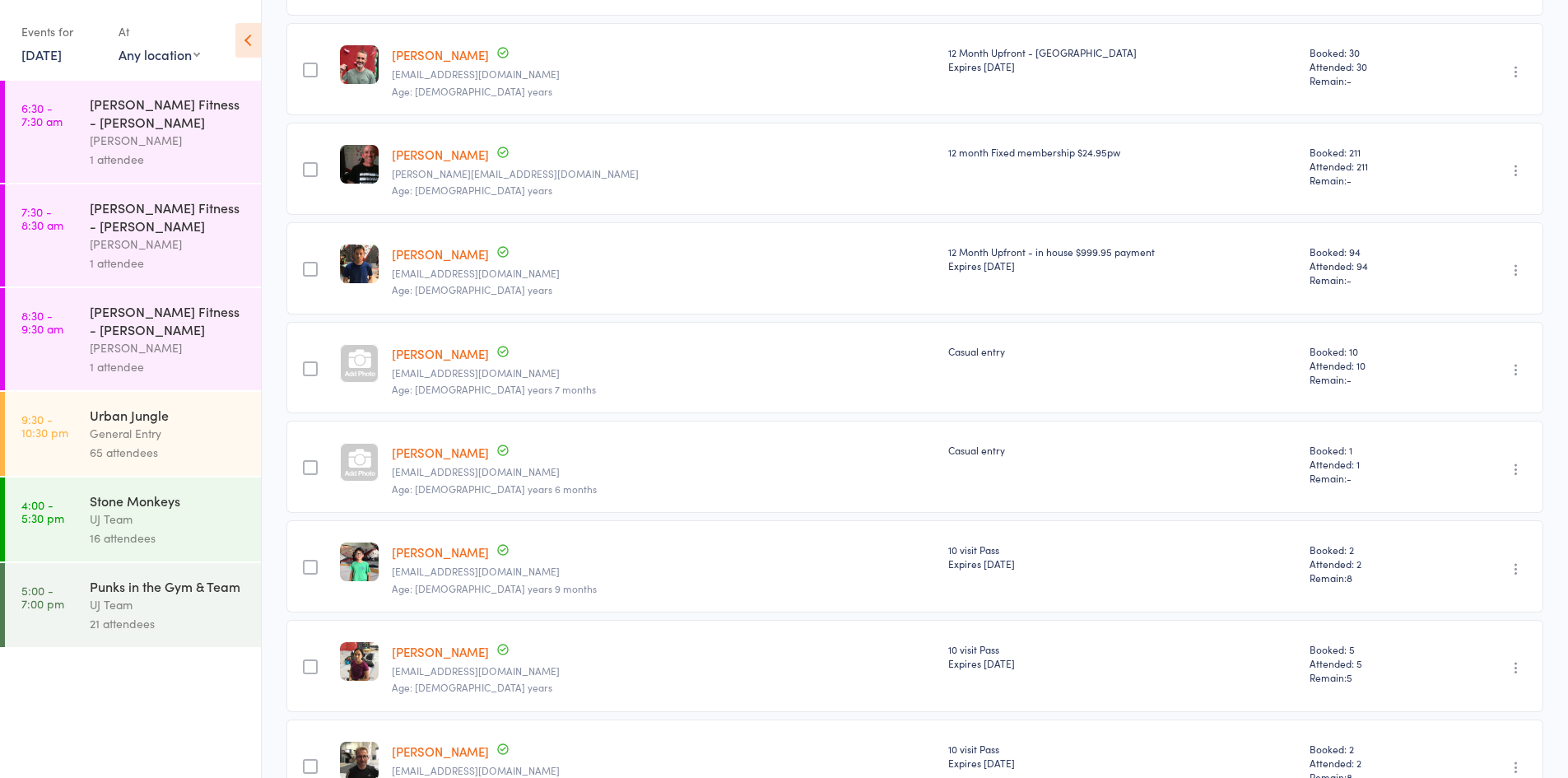
scroll to position [1932, 0]
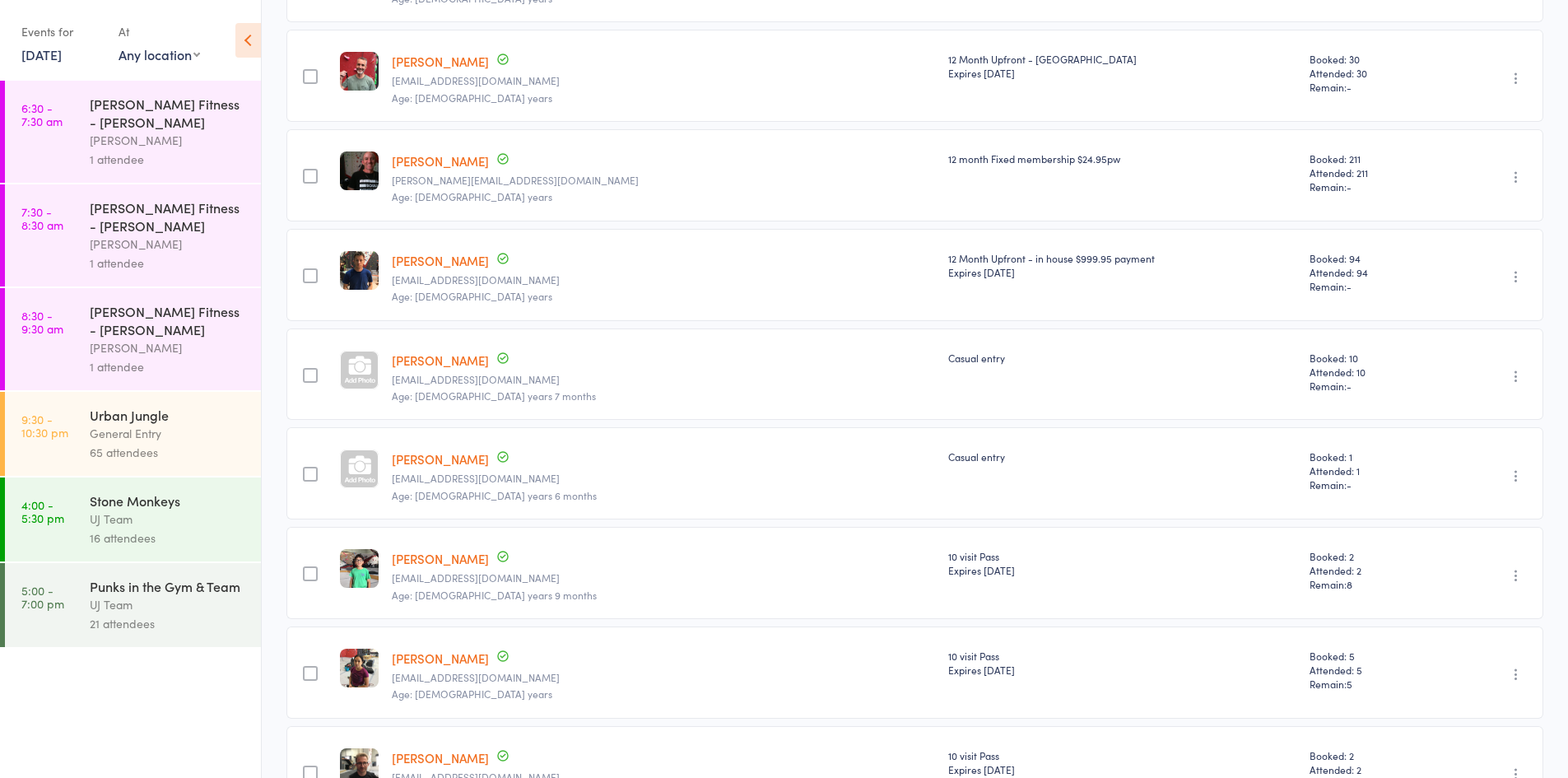
click at [33, 440] on link "9:30 - 10:30 pm Urban Jungle General Entry 65 attendees" at bounding box center [133, 434] width 256 height 84
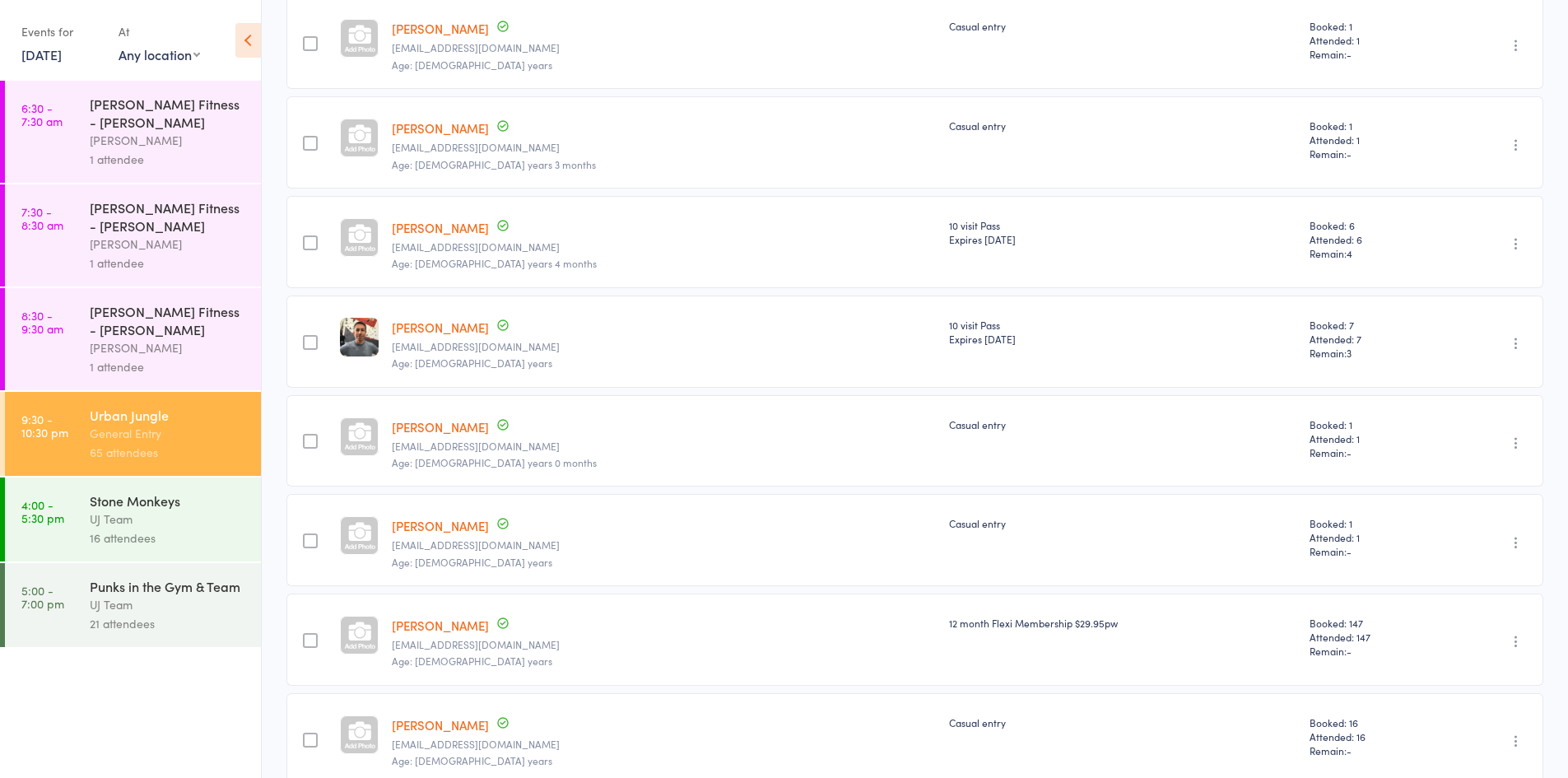
scroll to position [1399, 0]
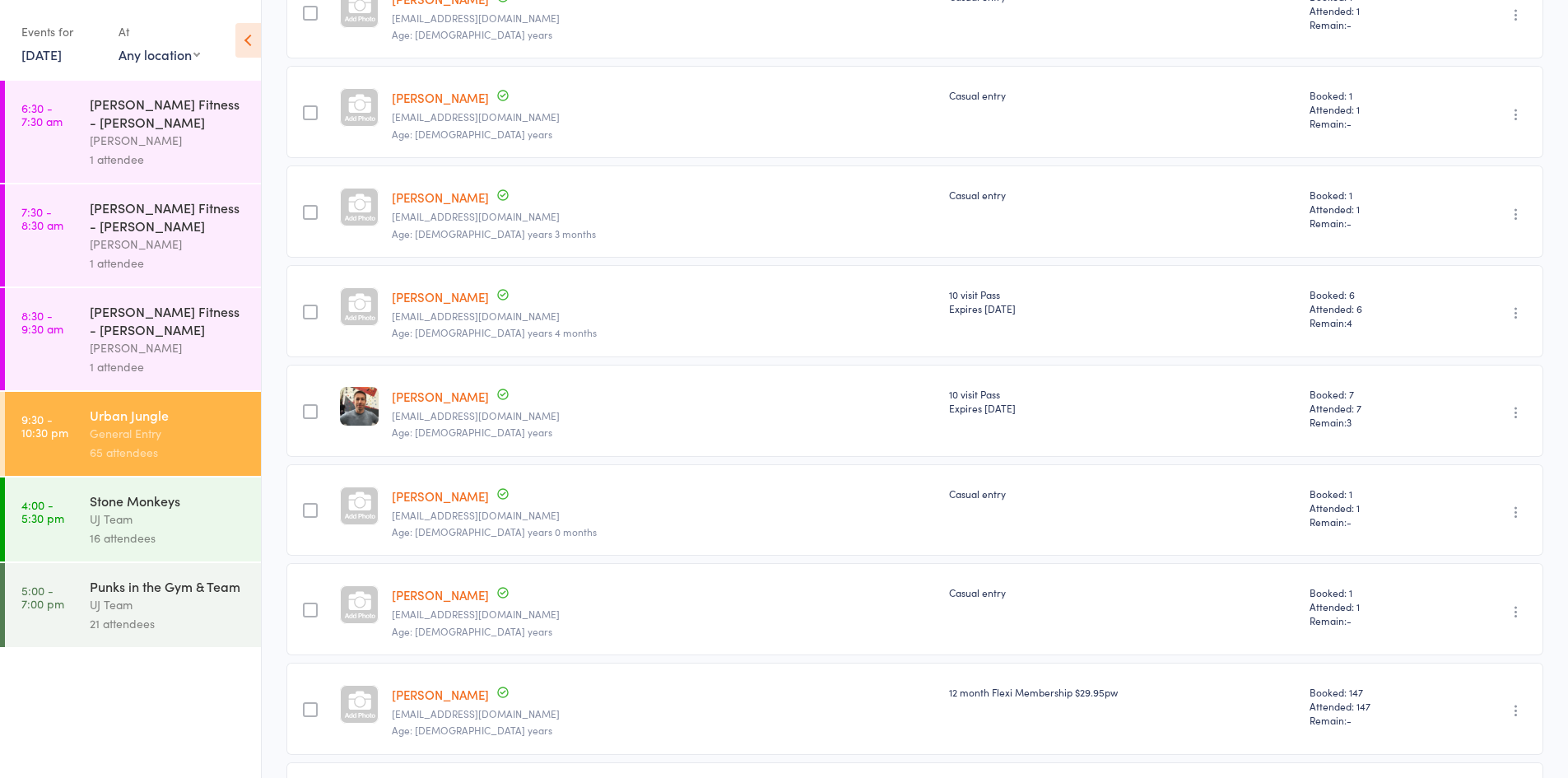
click at [62, 50] on link "[DATE]" at bounding box center [42, 54] width 40 height 18
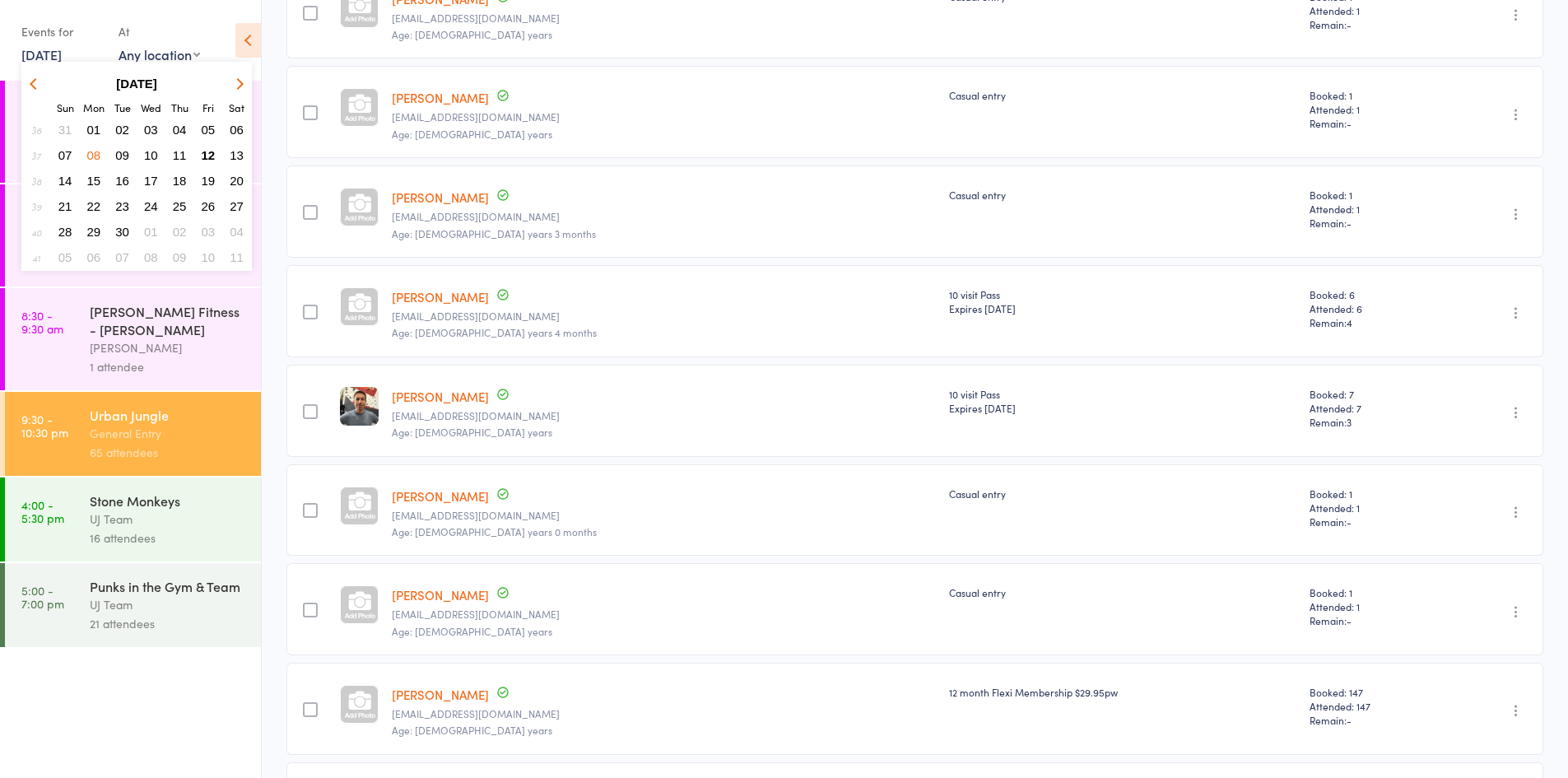
click at [208, 156] on span "12" at bounding box center [209, 155] width 14 height 14
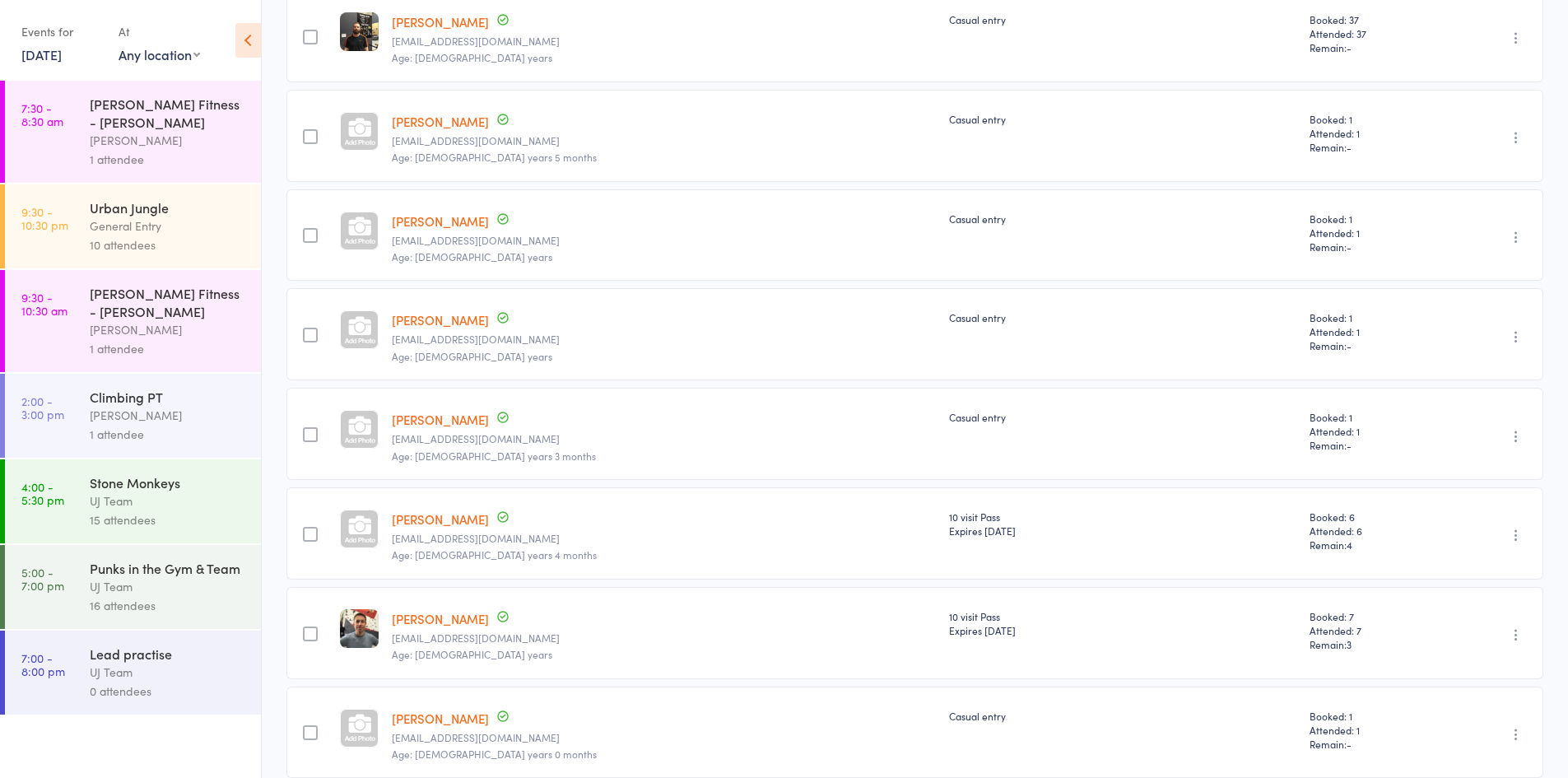
scroll to position [1153, 0]
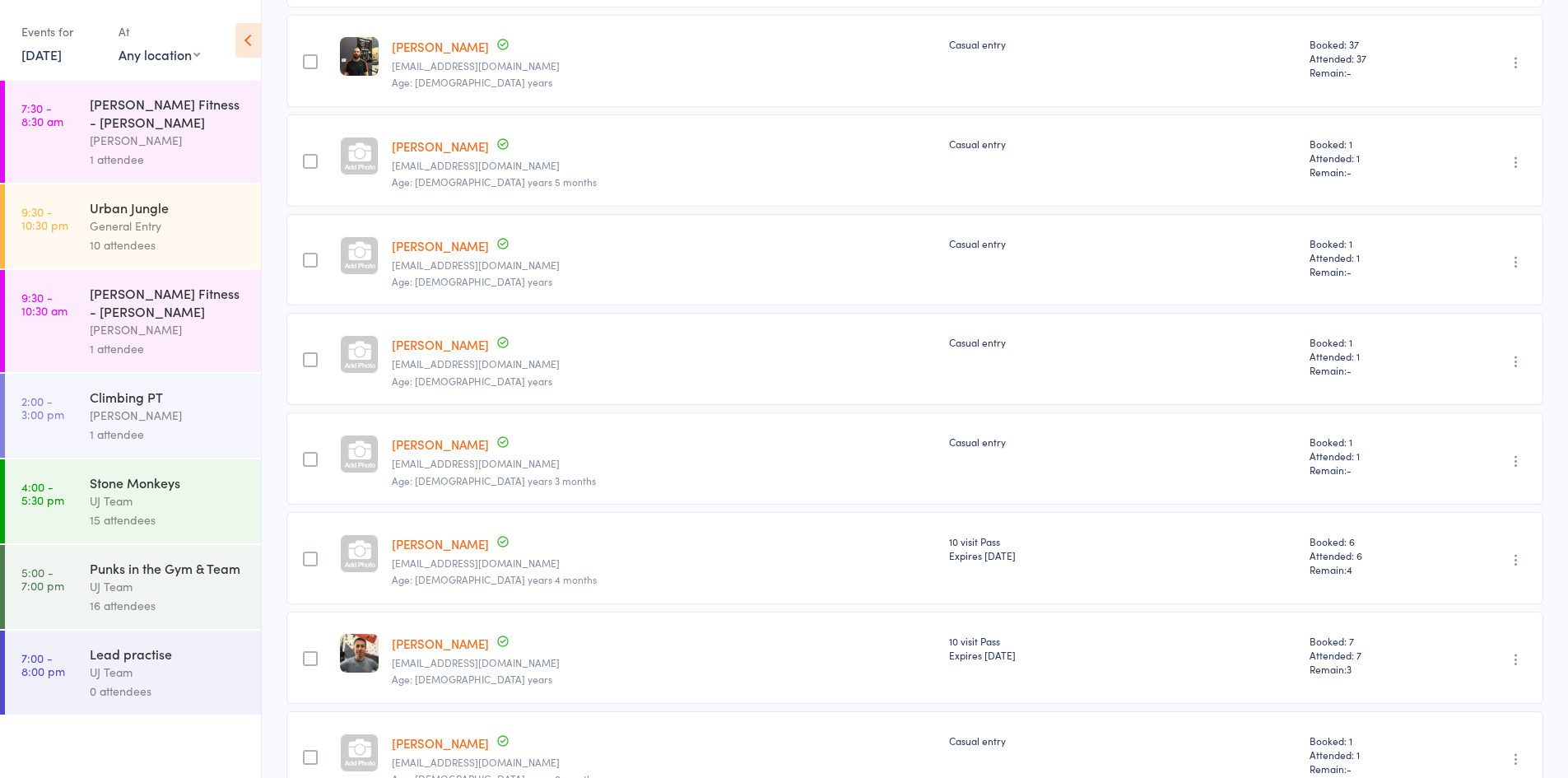
click at [61, 58] on link "[DATE]" at bounding box center [42, 54] width 40 height 18
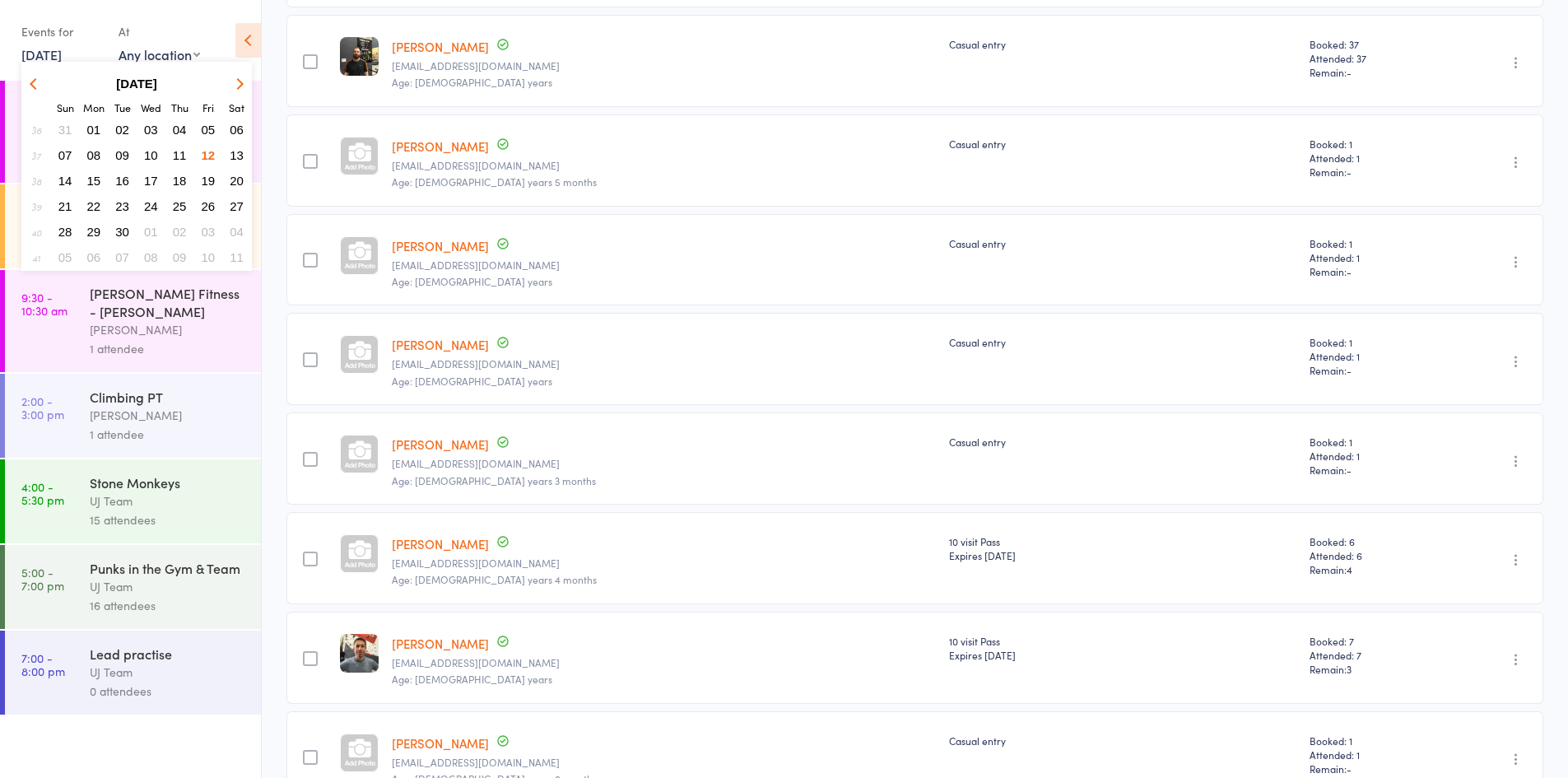
click at [93, 156] on span "08" at bounding box center [94, 155] width 14 height 14
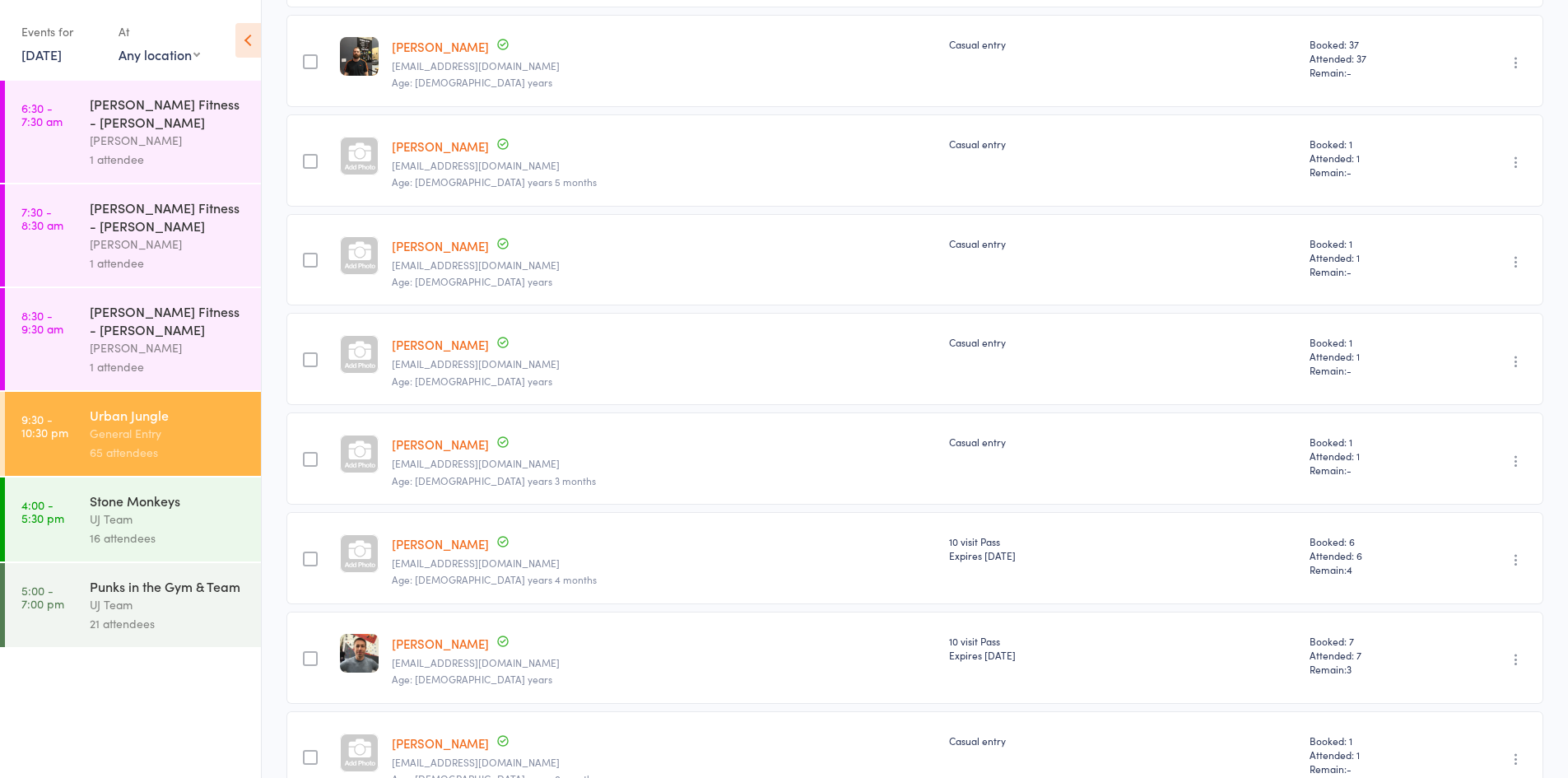
click at [165, 415] on div "Urban Jungle" at bounding box center [168, 415] width 157 height 18
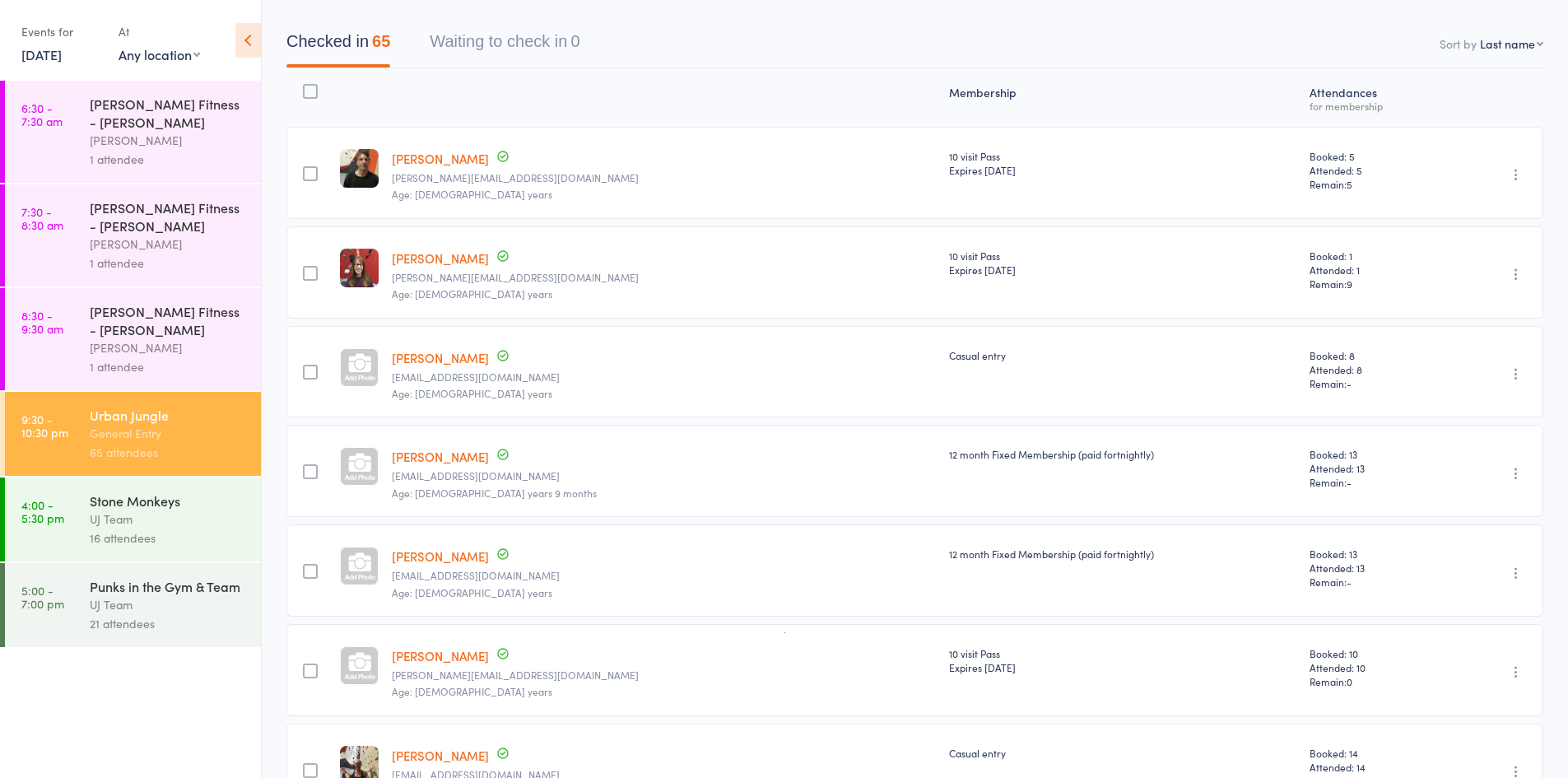
scroll to position [0, 0]
